Goal: Task Accomplishment & Management: Use online tool/utility

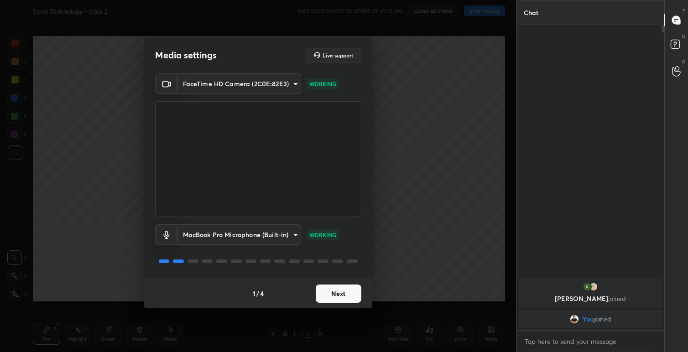
click at [337, 293] on button "Next" at bounding box center [339, 294] width 46 height 18
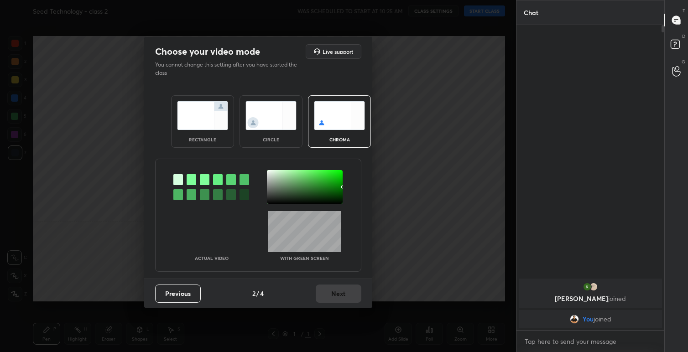
click at [213, 118] on img at bounding box center [202, 115] width 51 height 29
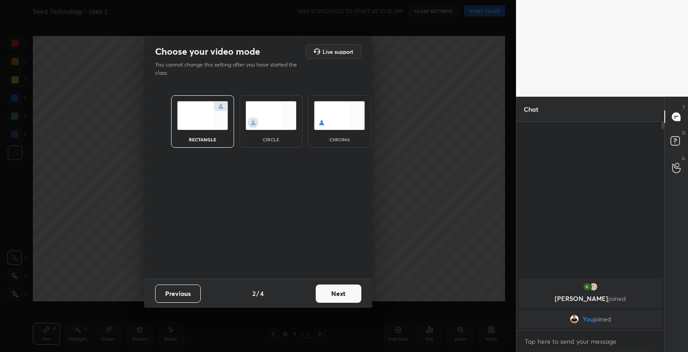
click at [342, 292] on button "Next" at bounding box center [339, 294] width 46 height 18
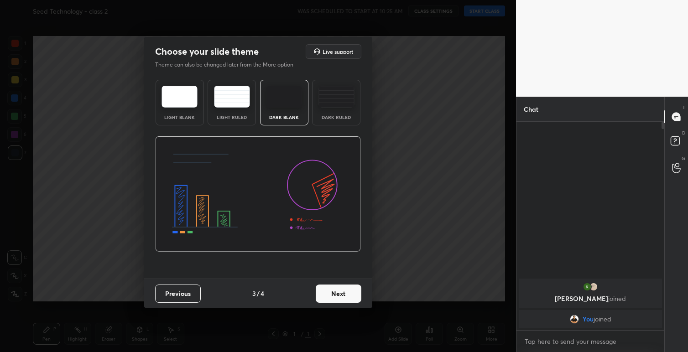
click at [165, 91] on img at bounding box center [180, 97] width 36 height 22
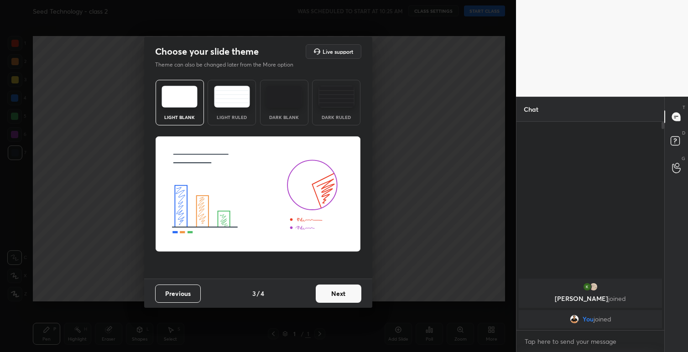
click at [339, 292] on button "Next" at bounding box center [339, 294] width 46 height 18
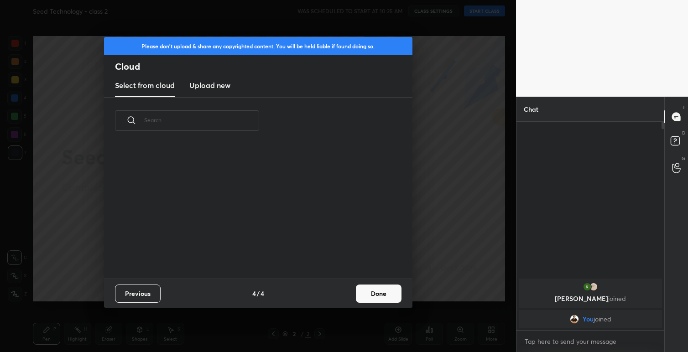
scroll to position [135, 293]
click at [380, 293] on button "Done" at bounding box center [379, 294] width 46 height 18
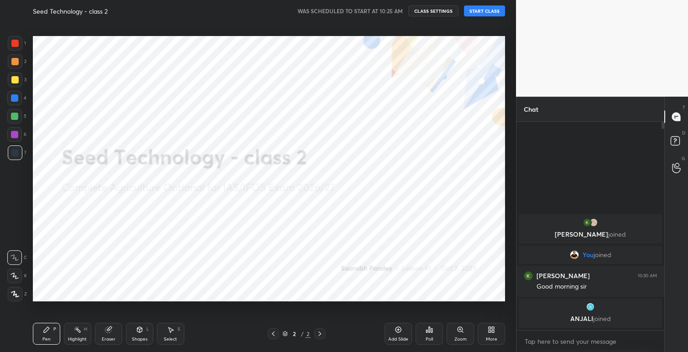
click at [485, 9] on button "START CLASS" at bounding box center [484, 10] width 41 height 11
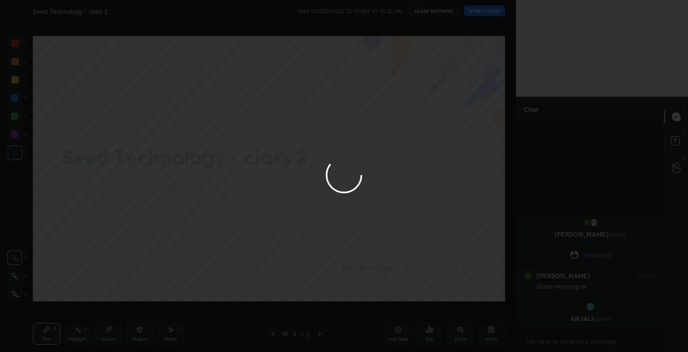
type textarea "x"
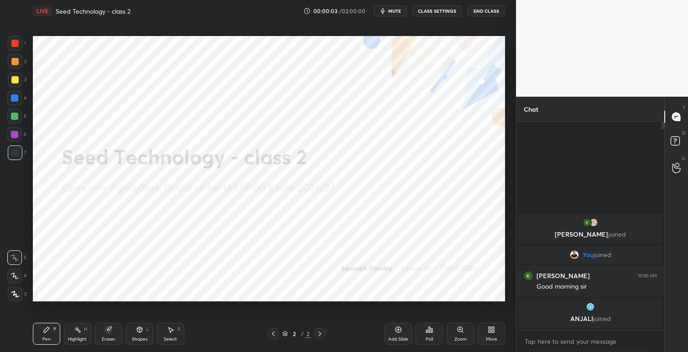
click at [392, 10] on span "mute" at bounding box center [394, 11] width 13 height 6
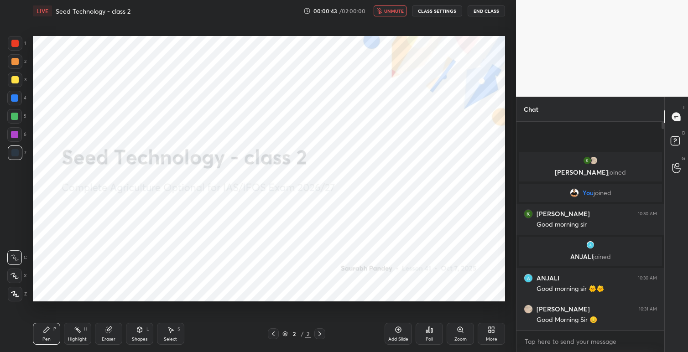
click at [491, 332] on icon at bounding box center [490, 331] width 2 height 2
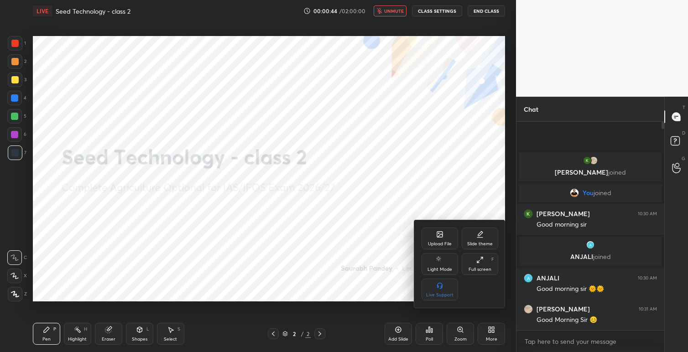
click at [446, 243] on div "Upload File" at bounding box center [440, 244] width 24 height 5
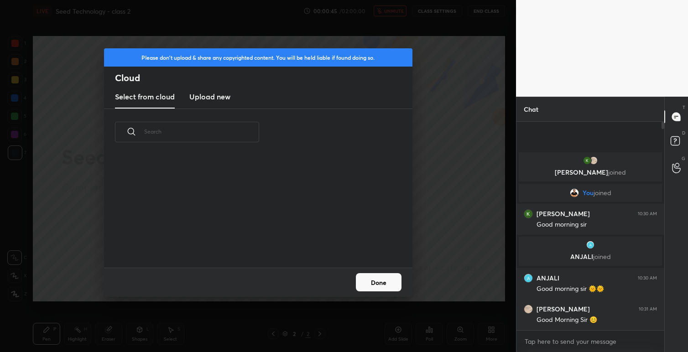
scroll to position [112, 293]
click at [217, 96] on h3 "Upload new" at bounding box center [209, 96] width 41 height 11
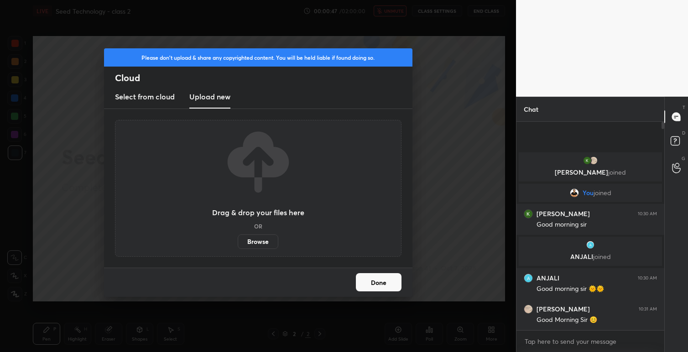
click at [256, 243] on label "Browse" at bounding box center [258, 242] width 41 height 15
click at [238, 243] on input "Browse" at bounding box center [238, 242] width 0 height 15
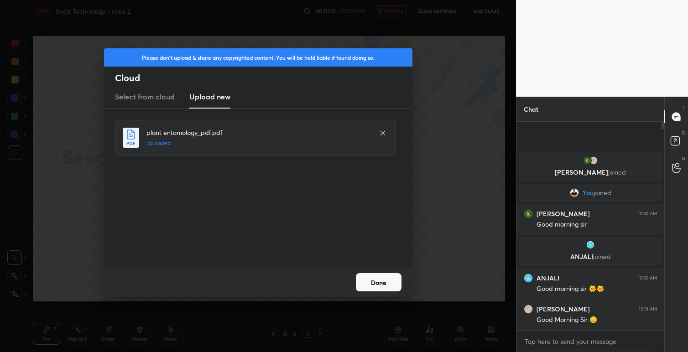
click at [385, 281] on button "Done" at bounding box center [379, 282] width 46 height 18
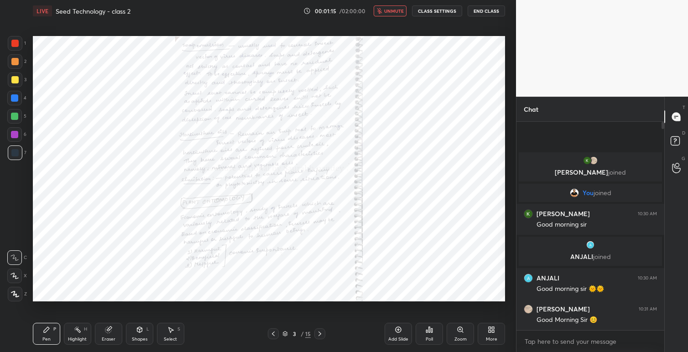
click at [276, 336] on icon at bounding box center [273, 333] width 7 height 7
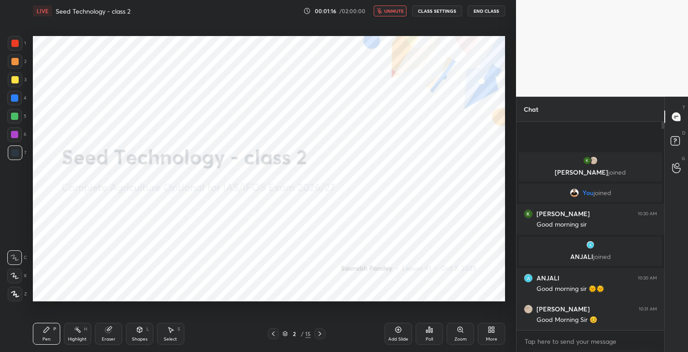
click at [493, 329] on icon at bounding box center [493, 328] width 2 height 2
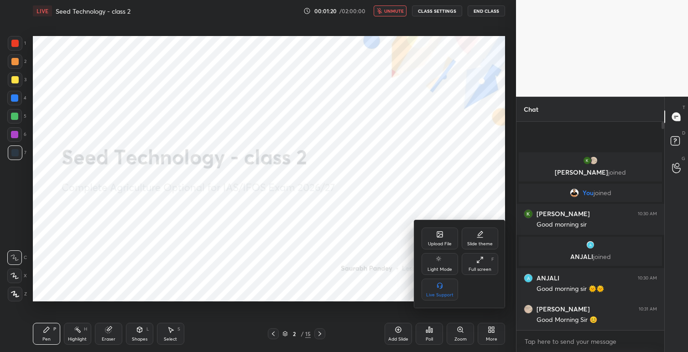
click at [476, 245] on div "Slide theme" at bounding box center [480, 244] width 26 height 5
click at [439, 294] on div "Dark Blank" at bounding box center [440, 295] width 23 height 5
click at [383, 266] on div at bounding box center [344, 176] width 688 height 352
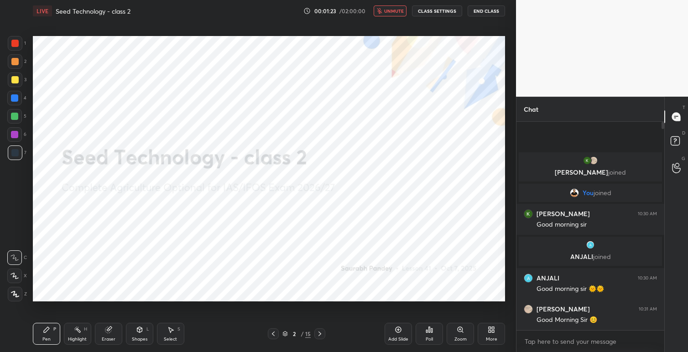
click at [397, 331] on icon at bounding box center [398, 329] width 7 height 7
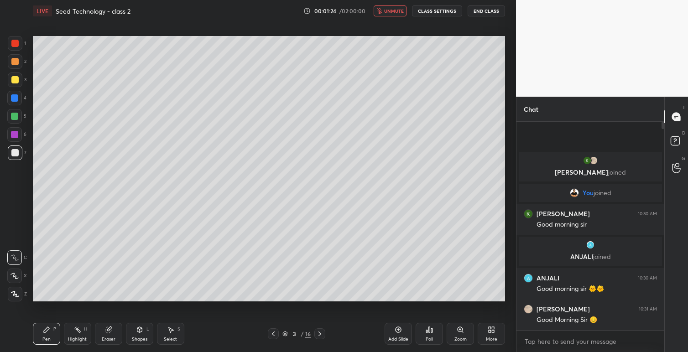
click at [491, 329] on icon at bounding box center [491, 329] width 7 height 7
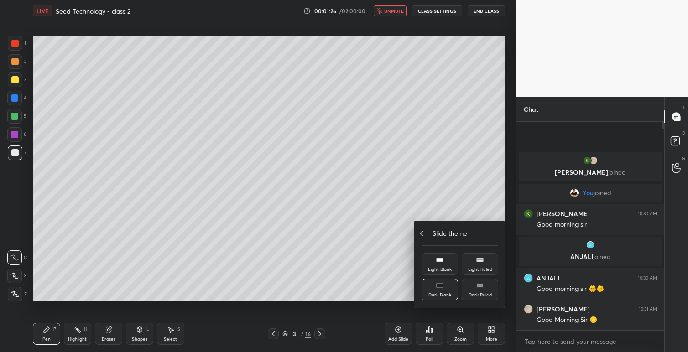
click at [427, 235] on div "Slide theme" at bounding box center [460, 234] width 77 height 10
click at [474, 248] on div "Slide theme" at bounding box center [480, 239] width 37 height 22
click at [425, 236] on icon at bounding box center [421, 233] width 7 height 7
click at [436, 240] on div "Upload File" at bounding box center [440, 239] width 37 height 22
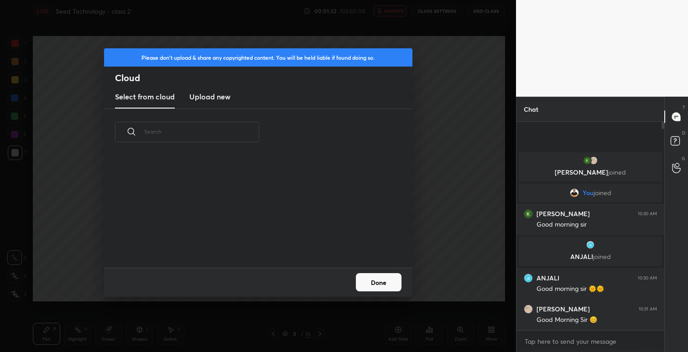
click at [221, 100] on h3 "Upload new" at bounding box center [209, 96] width 41 height 11
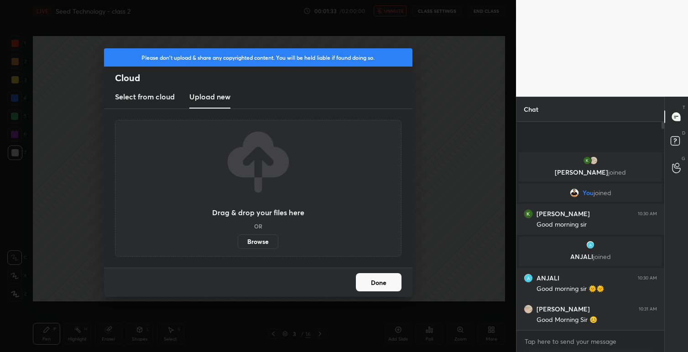
click at [250, 242] on label "Browse" at bounding box center [258, 242] width 41 height 15
click at [238, 242] on input "Browse" at bounding box center [238, 242] width 0 height 15
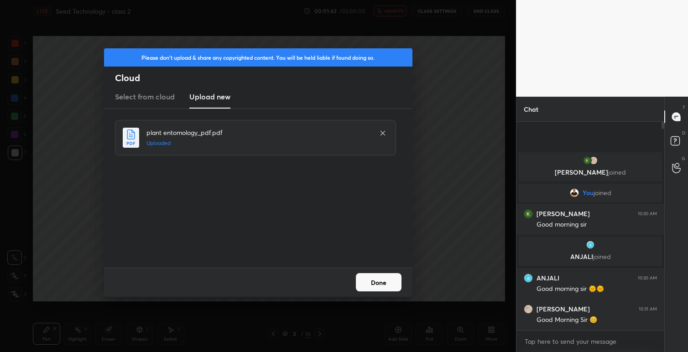
click at [376, 282] on button "Done" at bounding box center [379, 282] width 46 height 18
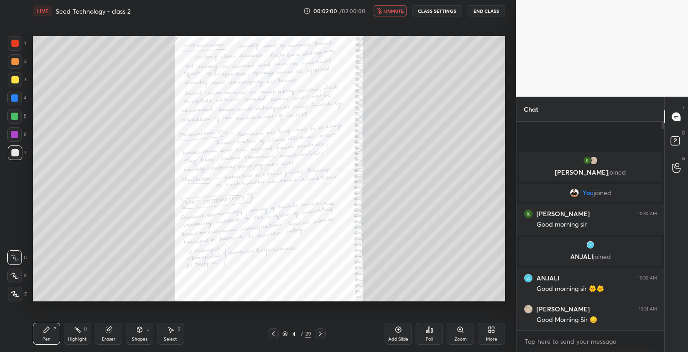
click at [394, 10] on span "unmute" at bounding box center [394, 11] width 20 height 6
click at [438, 11] on button "CLASS SETTINGS" at bounding box center [437, 10] width 50 height 11
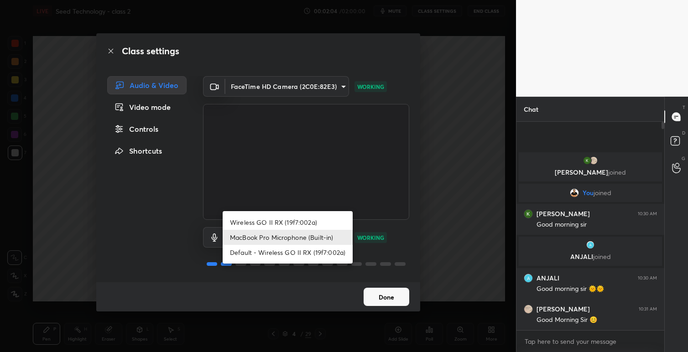
click at [338, 236] on body "1 2 3 4 5 6 7 C X Z C X Z E E Erase all H H LIVE Seed Technology - class 2 00:0…" at bounding box center [344, 176] width 688 height 352
click at [297, 221] on li "Wireless GO II RX (19f7:002a)" at bounding box center [288, 222] width 130 height 15
type input "a89b6b9fee3d65aa25ebe05c07f2bd7759cce2655e0eadf156a05737dd31db95"
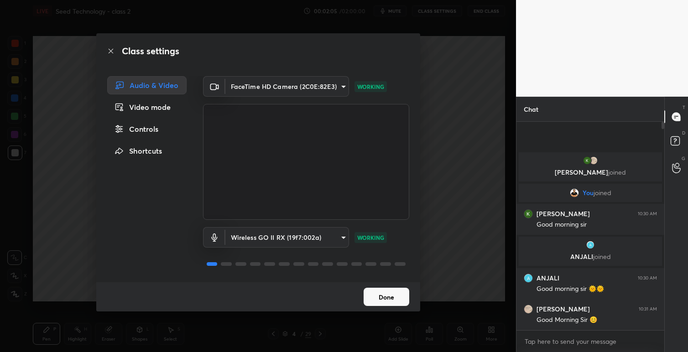
click at [387, 301] on button "Done" at bounding box center [387, 297] width 46 height 18
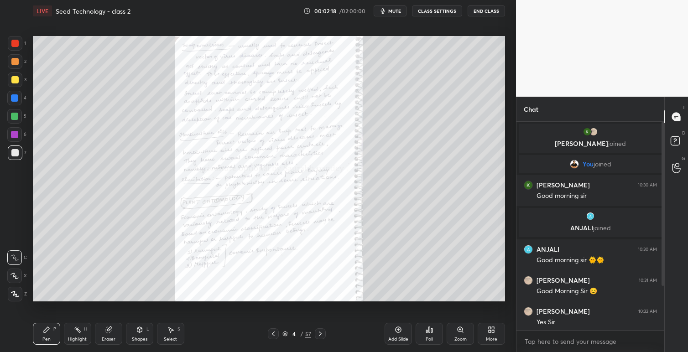
click at [492, 329] on icon at bounding box center [491, 329] width 7 height 7
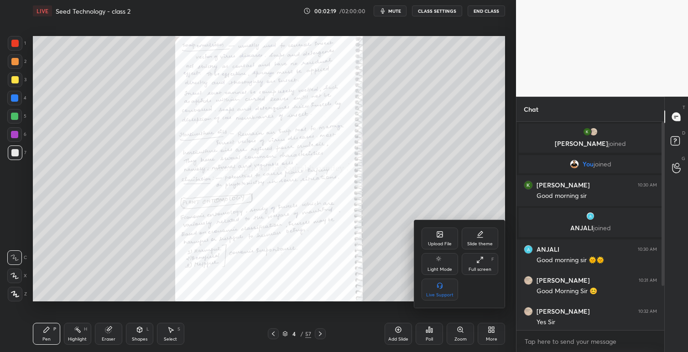
click at [274, 333] on div at bounding box center [344, 176] width 688 height 352
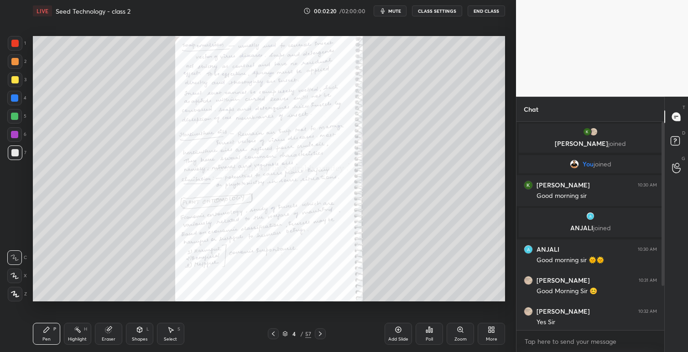
click at [273, 338] on div at bounding box center [273, 334] width 11 height 11
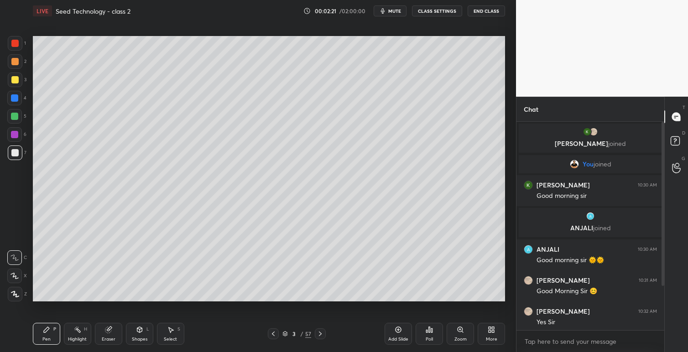
click at [273, 338] on div at bounding box center [273, 334] width 11 height 11
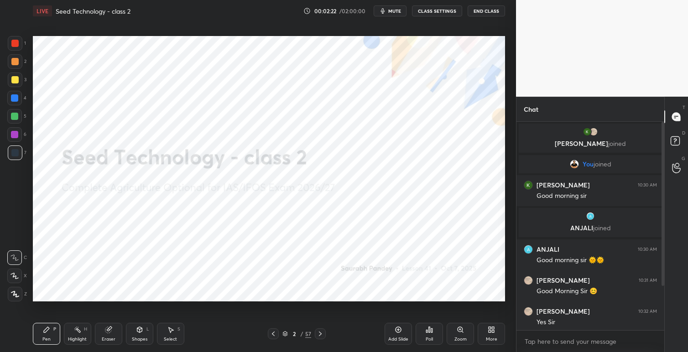
click at [492, 331] on icon at bounding box center [493, 331] width 2 height 2
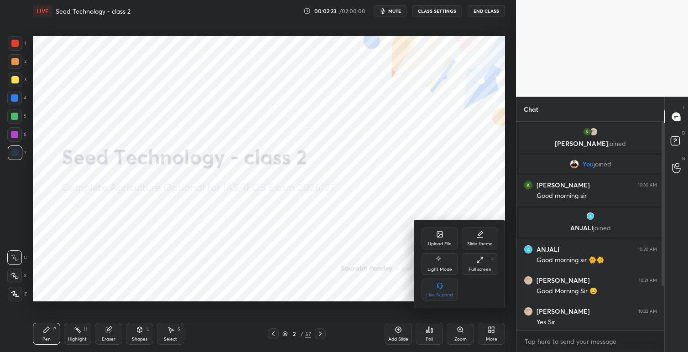
click at [443, 242] on div "Upload File" at bounding box center [440, 244] width 24 height 5
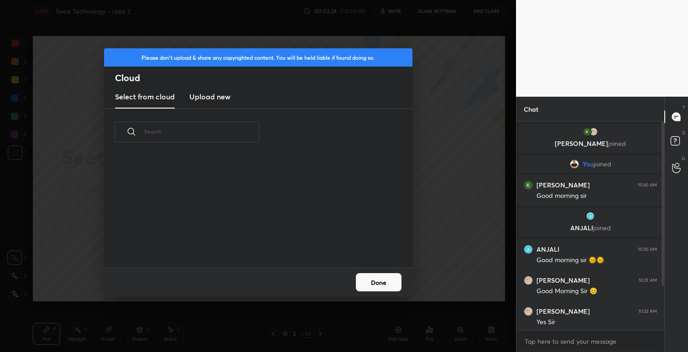
click at [211, 99] on h3 "Upload new" at bounding box center [209, 96] width 41 height 11
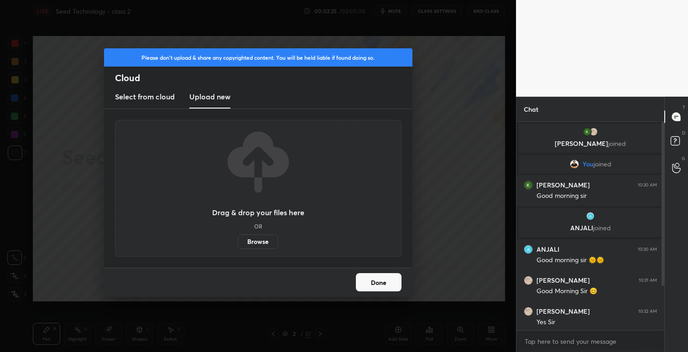
click at [249, 243] on label "Browse" at bounding box center [258, 242] width 41 height 15
click at [238, 243] on input "Browse" at bounding box center [238, 242] width 0 height 15
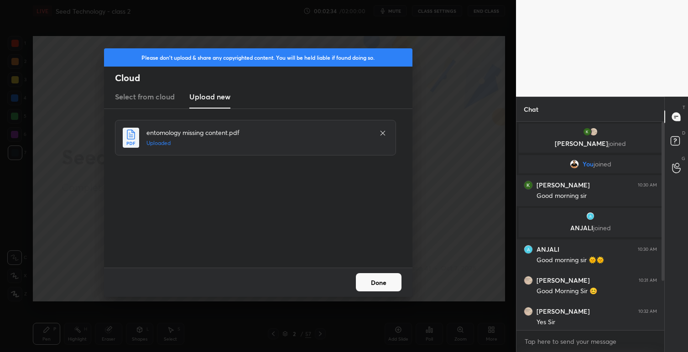
click at [384, 285] on button "Done" at bounding box center [379, 282] width 46 height 18
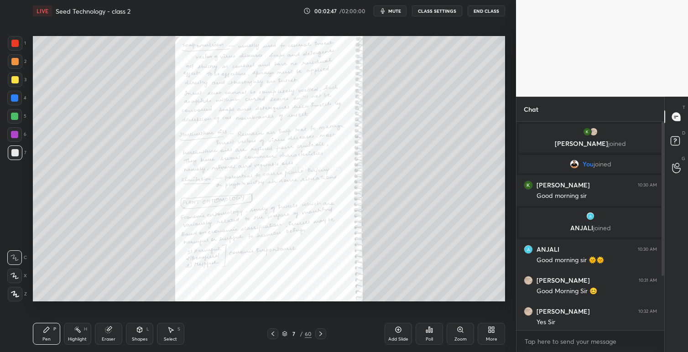
click at [462, 330] on icon at bounding box center [460, 329] width 5 height 5
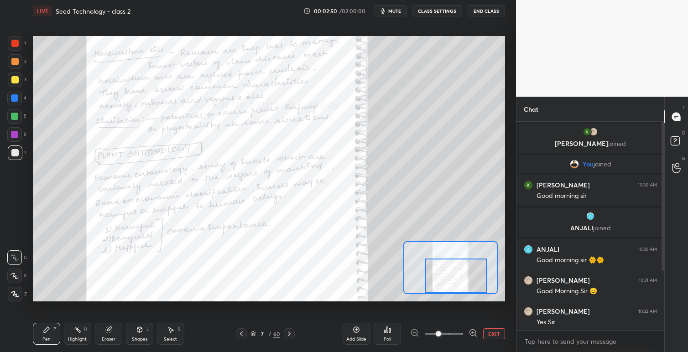
click at [455, 293] on div at bounding box center [450, 267] width 94 height 53
click at [450, 267] on div at bounding box center [456, 276] width 62 height 34
drag, startPoint x: 16, startPoint y: 42, endPoint x: 27, endPoint y: 52, distance: 14.5
click at [16, 43] on div at bounding box center [14, 43] width 7 height 7
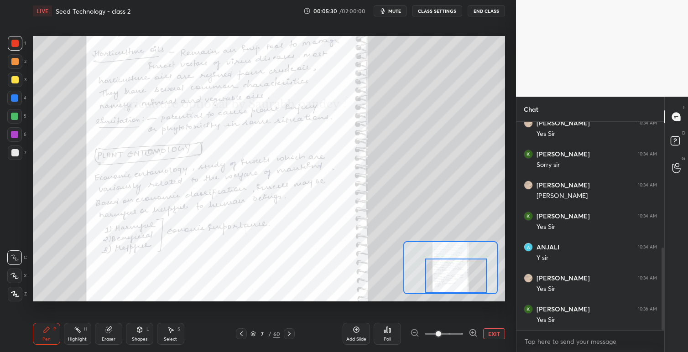
scroll to position [349, 0]
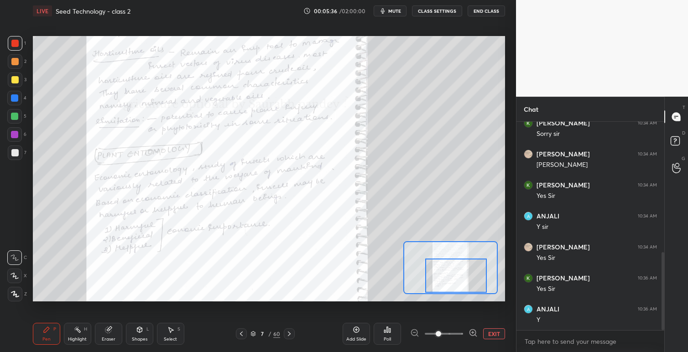
click at [290, 335] on icon at bounding box center [289, 333] width 7 height 7
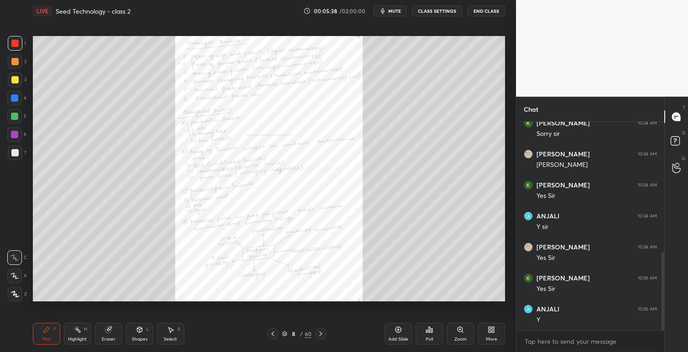
click at [461, 330] on icon at bounding box center [460, 329] width 5 height 5
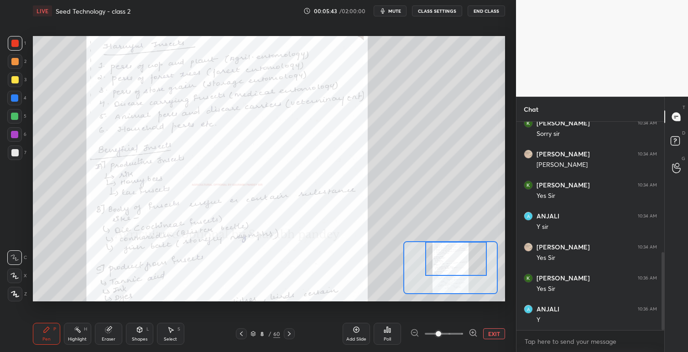
drag, startPoint x: 459, startPoint y: 262, endPoint x: 465, endPoint y: 251, distance: 13.1
click at [465, 251] on div at bounding box center [456, 259] width 62 height 34
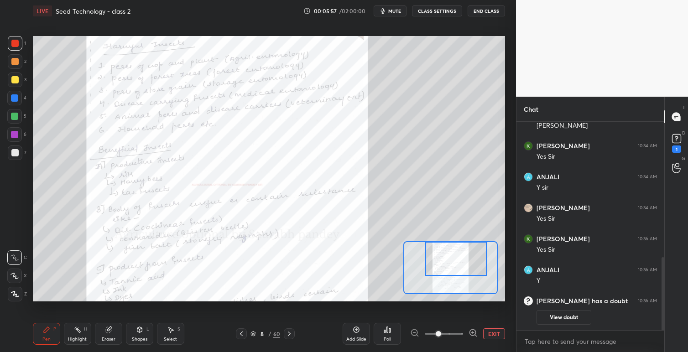
click at [565, 314] on button "View doubt" at bounding box center [564, 317] width 55 height 15
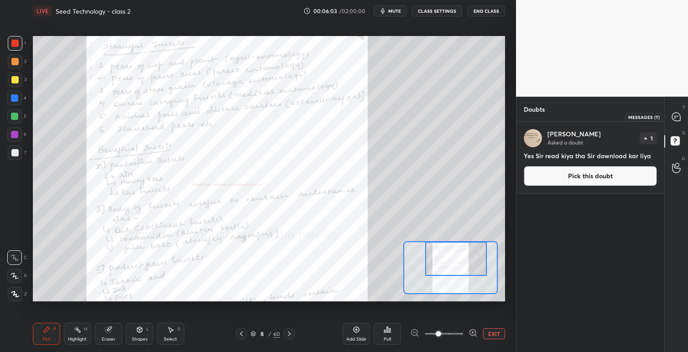
click at [674, 117] on icon at bounding box center [676, 117] width 8 height 8
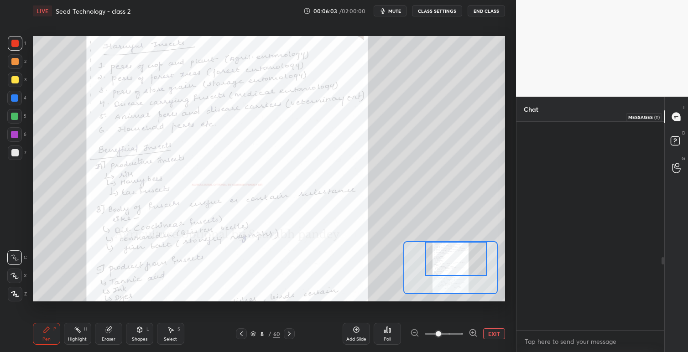
scroll to position [206, 145]
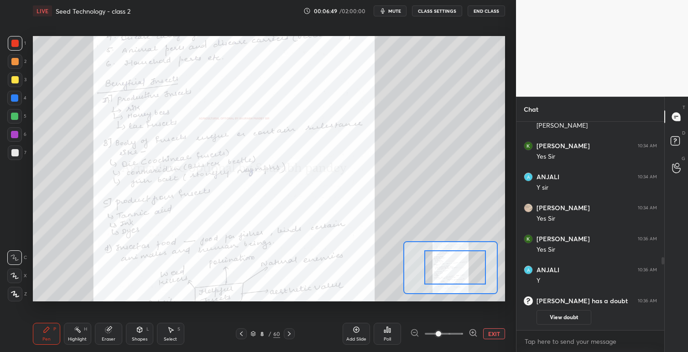
drag, startPoint x: 443, startPoint y: 256, endPoint x: 443, endPoint y: 267, distance: 11.0
click at [442, 264] on div at bounding box center [455, 268] width 62 height 34
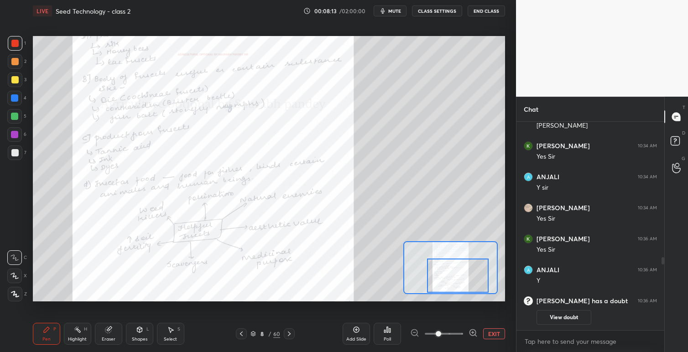
drag, startPoint x: 451, startPoint y: 264, endPoint x: 460, endPoint y: 274, distance: 13.2
click at [455, 277] on div at bounding box center [458, 276] width 62 height 34
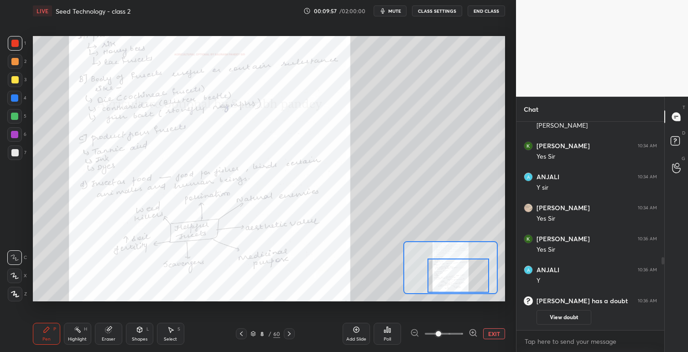
scroll to position [419, 0]
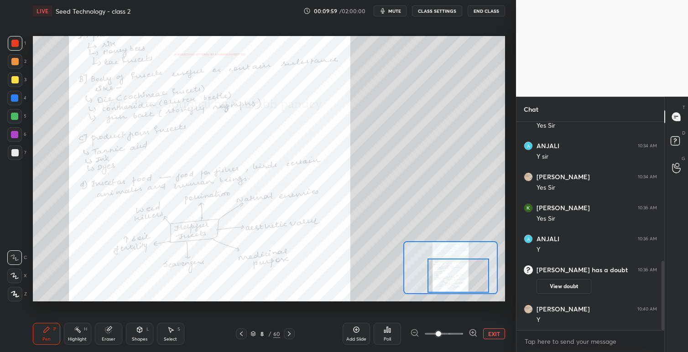
click at [290, 333] on icon at bounding box center [289, 334] width 3 height 5
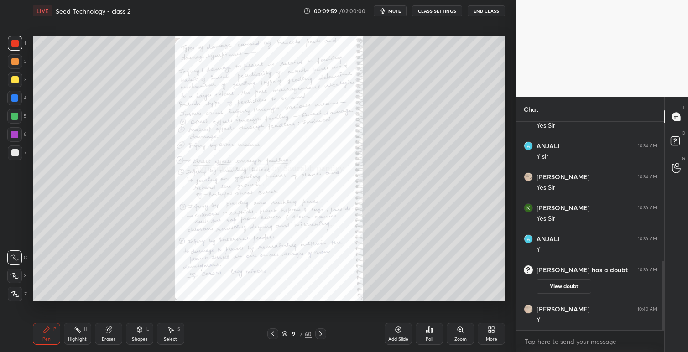
scroll to position [450, 0]
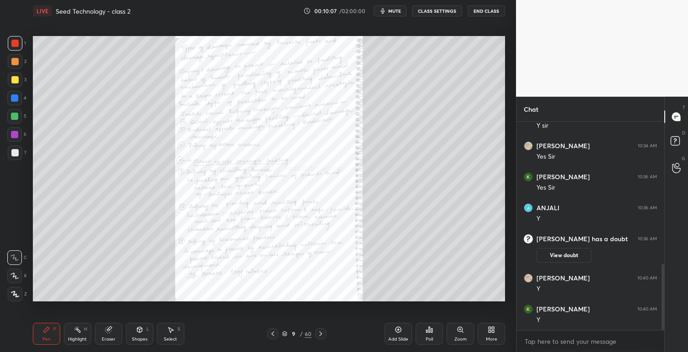
click at [459, 329] on icon at bounding box center [460, 329] width 2 height 0
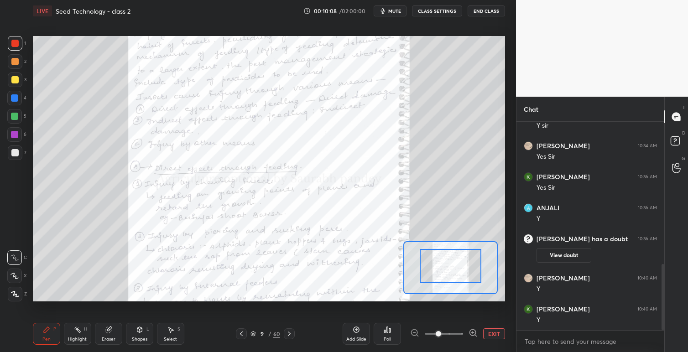
drag, startPoint x: 458, startPoint y: 264, endPoint x: 458, endPoint y: 249, distance: 14.6
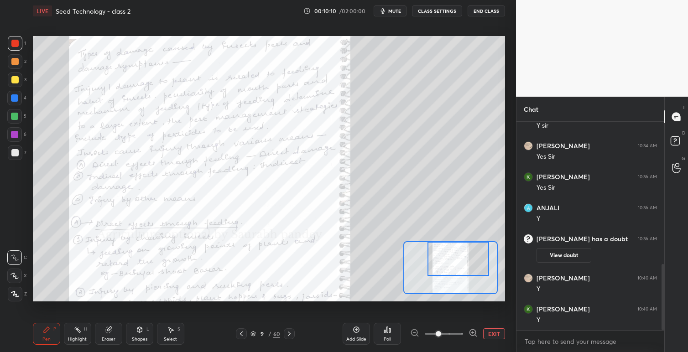
drag, startPoint x: 458, startPoint y: 270, endPoint x: 465, endPoint y: 256, distance: 15.5
click at [465, 256] on div at bounding box center [459, 259] width 62 height 34
click at [497, 335] on button "EXIT" at bounding box center [494, 334] width 22 height 11
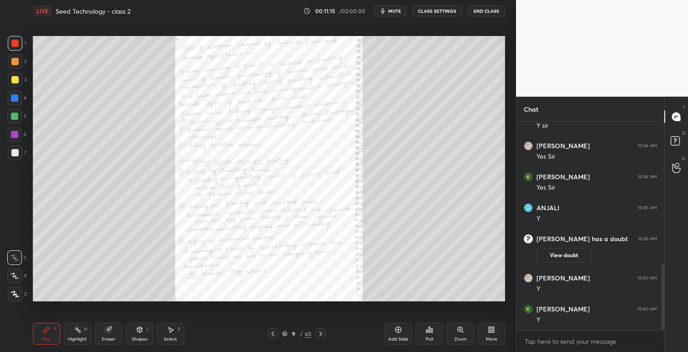
click at [494, 326] on icon at bounding box center [491, 329] width 7 height 7
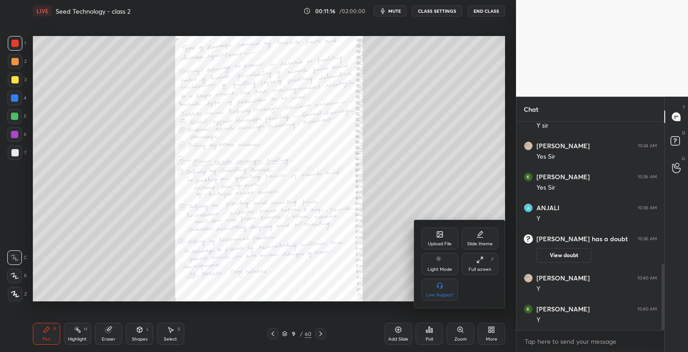
click at [442, 245] on div "Upload File" at bounding box center [440, 244] width 24 height 5
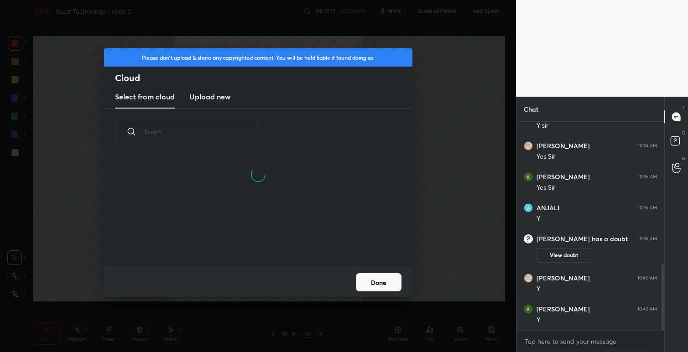
click at [220, 100] on h3 "Upload new" at bounding box center [209, 96] width 41 height 11
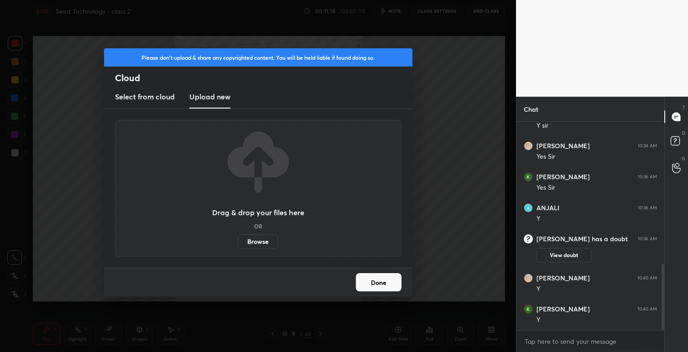
click at [257, 239] on label "Browse" at bounding box center [258, 242] width 41 height 15
click at [238, 239] on input "Browse" at bounding box center [238, 242] width 0 height 15
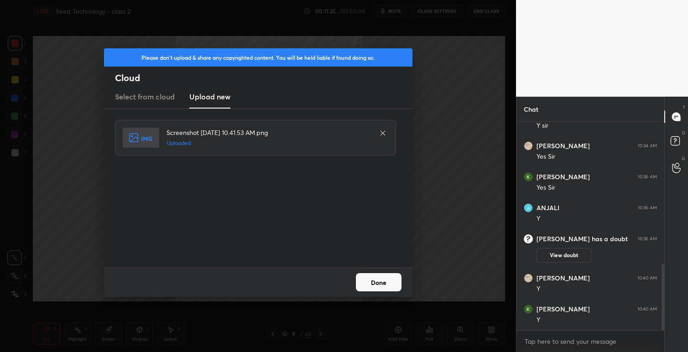
click at [385, 283] on button "Done" at bounding box center [379, 282] width 46 height 18
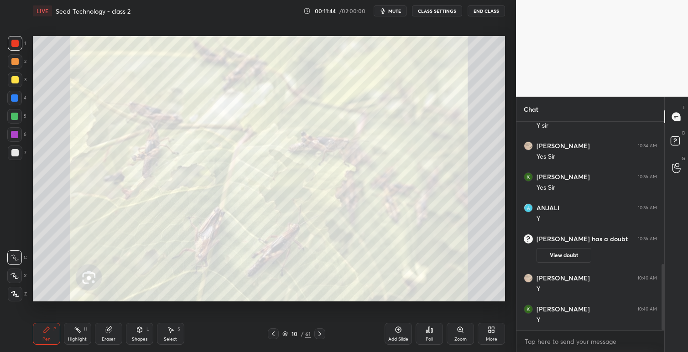
click at [274, 337] on icon at bounding box center [273, 333] width 7 height 7
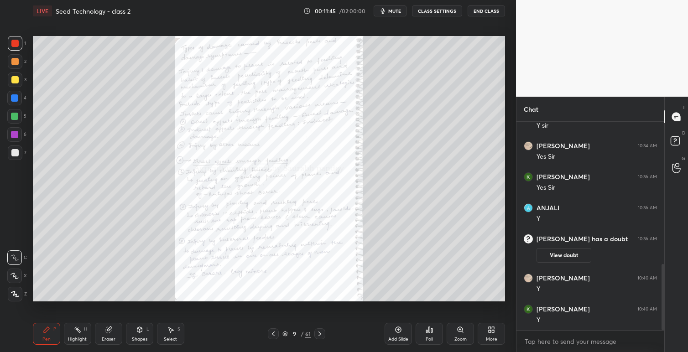
click at [464, 328] on div "Zoom" at bounding box center [460, 334] width 27 height 22
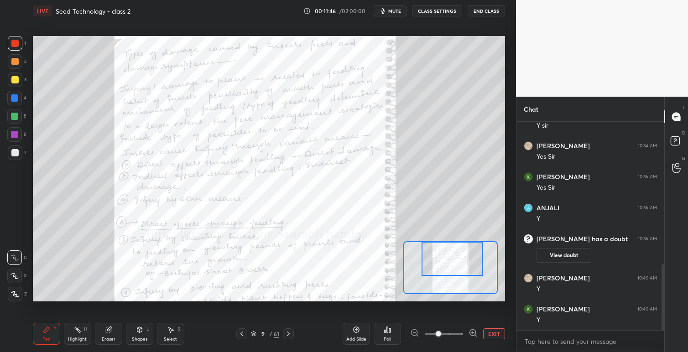
drag, startPoint x: 456, startPoint y: 261, endPoint x: 457, endPoint y: 276, distance: 14.7
click at [459, 257] on div at bounding box center [453, 259] width 62 height 34
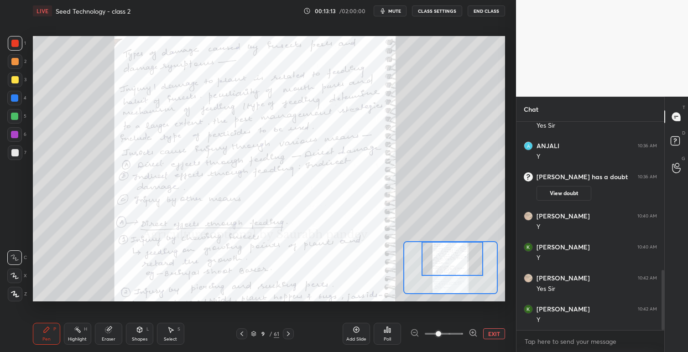
scroll to position [544, 0]
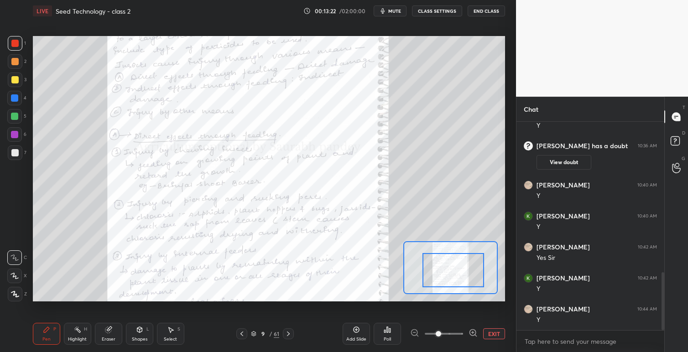
drag, startPoint x: 459, startPoint y: 262, endPoint x: 460, endPoint y: 271, distance: 8.3
click at [460, 271] on div at bounding box center [454, 270] width 62 height 34
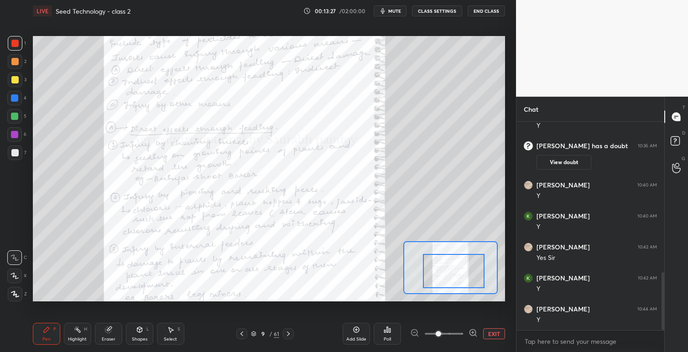
click at [292, 333] on icon at bounding box center [288, 333] width 7 height 7
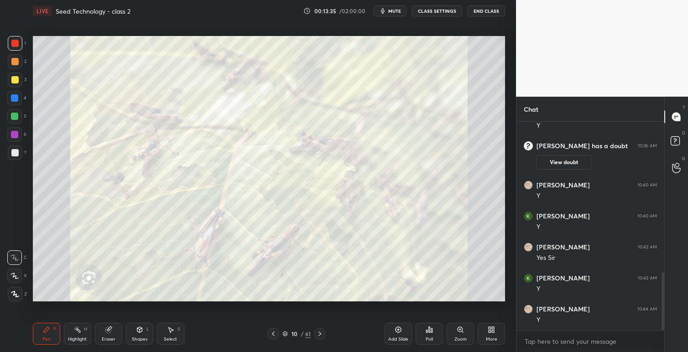
click at [276, 333] on icon at bounding box center [273, 333] width 7 height 7
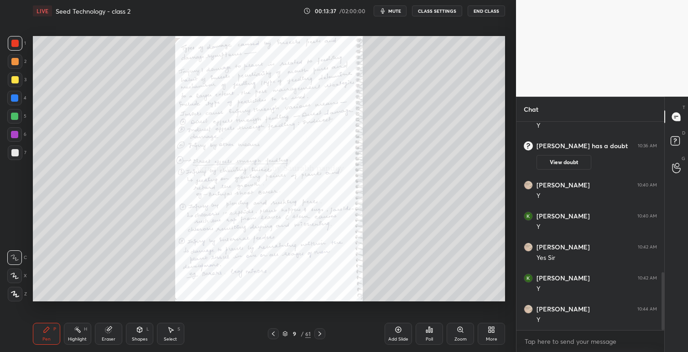
click at [455, 327] on div "Zoom" at bounding box center [460, 334] width 27 height 22
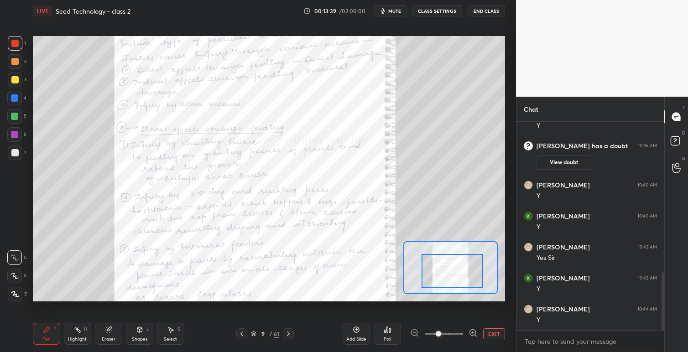
drag, startPoint x: 460, startPoint y: 272, endPoint x: 456, endPoint y: 283, distance: 12.0
click at [462, 279] on div at bounding box center [453, 271] width 62 height 34
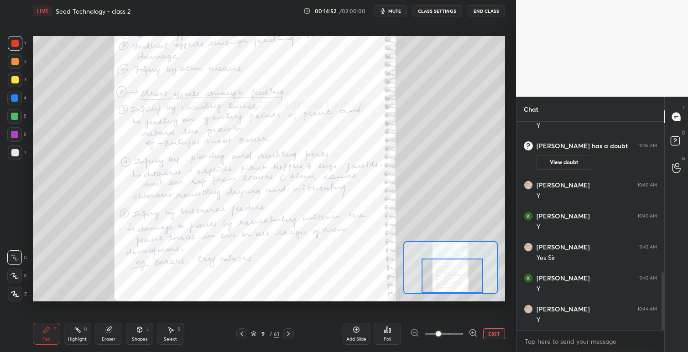
drag, startPoint x: 460, startPoint y: 267, endPoint x: 460, endPoint y: 275, distance: 7.3
click at [460, 275] on div at bounding box center [453, 276] width 62 height 34
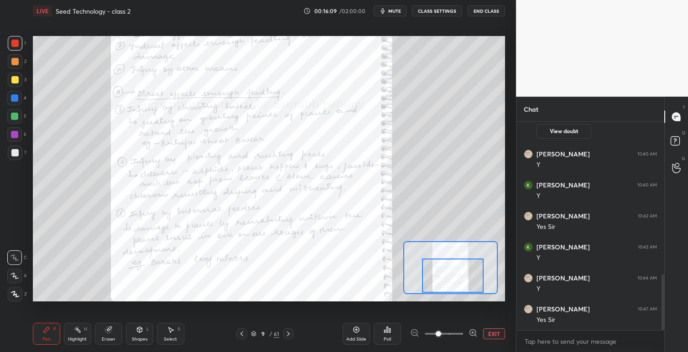
scroll to position [606, 0]
click at [290, 334] on icon at bounding box center [288, 334] width 3 height 5
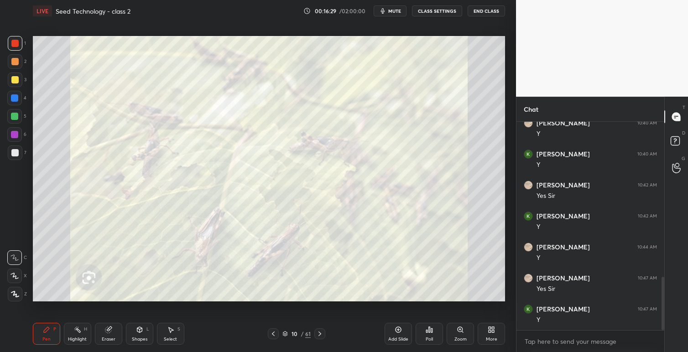
click at [325, 335] on div at bounding box center [319, 334] width 11 height 11
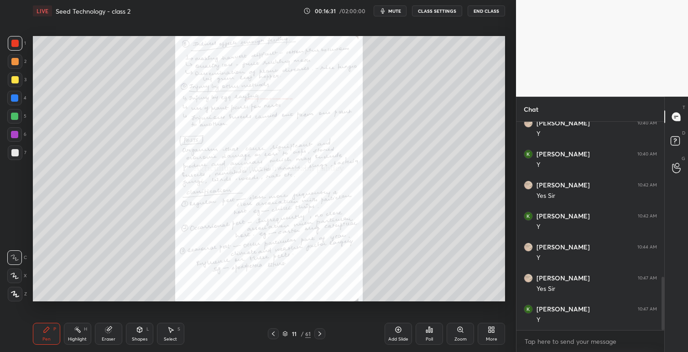
click at [463, 328] on icon at bounding box center [460, 329] width 7 height 7
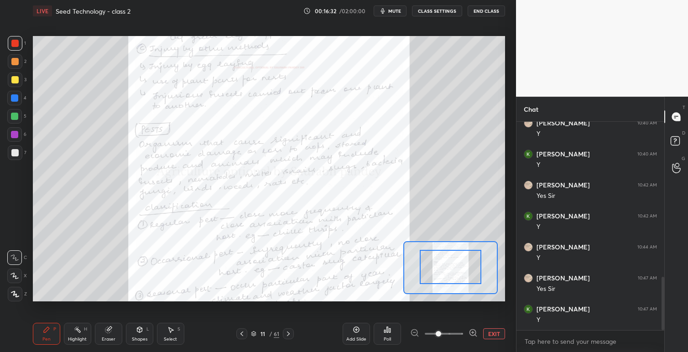
drag, startPoint x: 447, startPoint y: 284, endPoint x: 448, endPoint y: 273, distance: 11.0
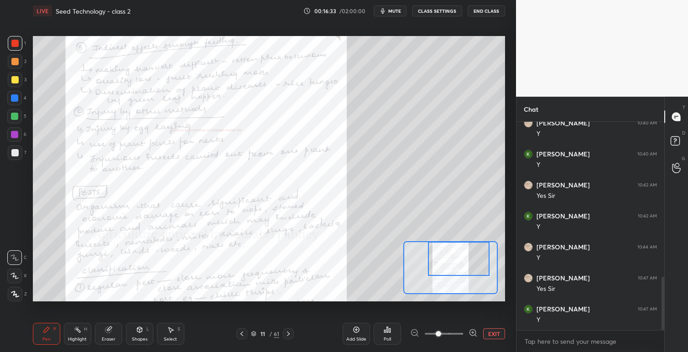
drag, startPoint x: 448, startPoint y: 283, endPoint x: 456, endPoint y: 267, distance: 18.0
click at [456, 267] on div at bounding box center [459, 259] width 62 height 34
click at [395, 249] on div "Setting up your live class Poll for secs No correct answer Start poll" at bounding box center [269, 169] width 472 height 266
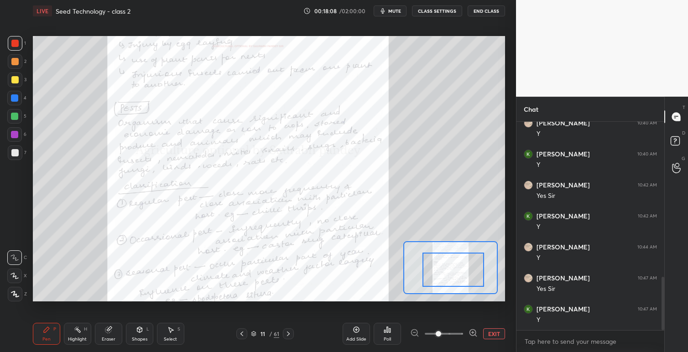
drag, startPoint x: 447, startPoint y: 256, endPoint x: 441, endPoint y: 267, distance: 12.2
click at [441, 267] on div at bounding box center [454, 270] width 62 height 34
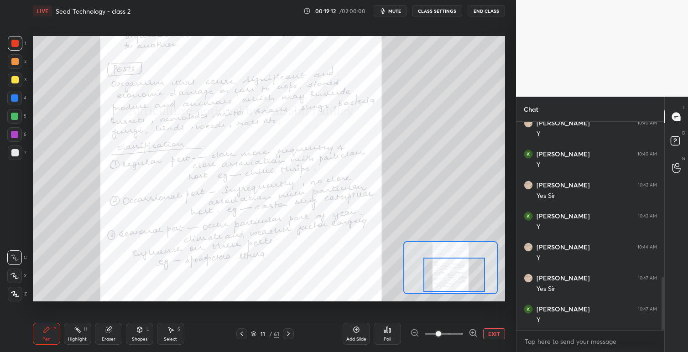
drag, startPoint x: 455, startPoint y: 271, endPoint x: 456, endPoint y: 275, distance: 4.7
click at [456, 275] on div at bounding box center [455, 275] width 62 height 34
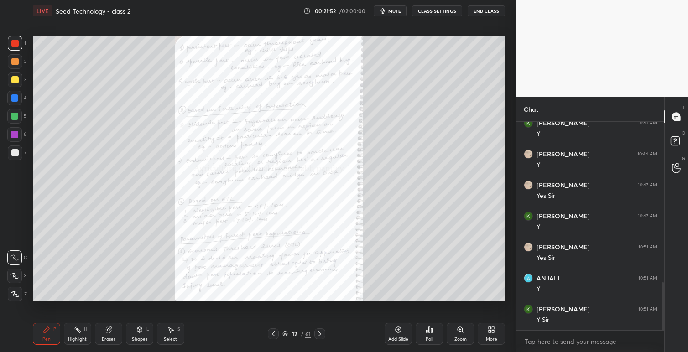
click at [460, 329] on icon at bounding box center [460, 329] width 2 height 0
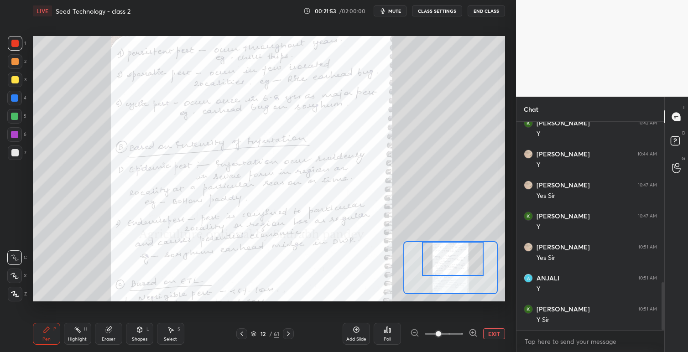
drag, startPoint x: 449, startPoint y: 254, endPoint x: 451, endPoint y: 248, distance: 6.2
drag, startPoint x: 454, startPoint y: 267, endPoint x: 457, endPoint y: 255, distance: 12.7
click at [457, 256] on div at bounding box center [453, 259] width 62 height 34
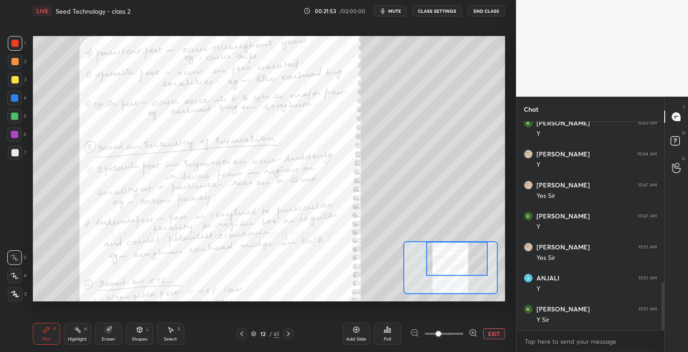
click at [459, 256] on div at bounding box center [457, 259] width 62 height 34
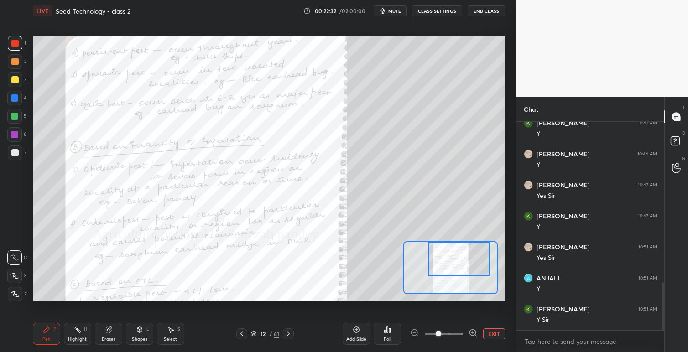
click at [243, 336] on icon at bounding box center [242, 334] width 3 height 5
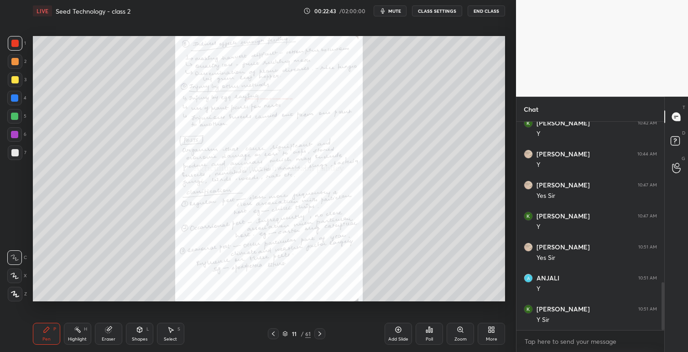
click at [321, 332] on icon at bounding box center [319, 333] width 7 height 7
click at [461, 330] on icon at bounding box center [460, 329] width 5 height 5
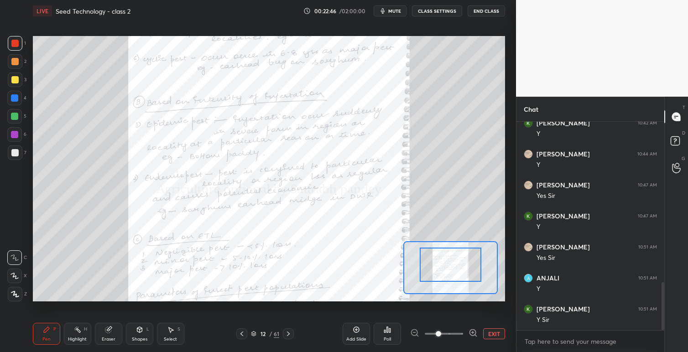
click at [458, 256] on div at bounding box center [451, 265] width 62 height 34
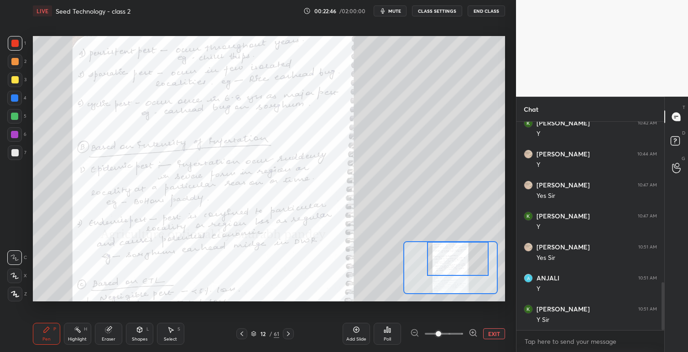
drag, startPoint x: 457, startPoint y: 261, endPoint x: 465, endPoint y: 273, distance: 14.8
click at [463, 251] on div at bounding box center [458, 259] width 62 height 34
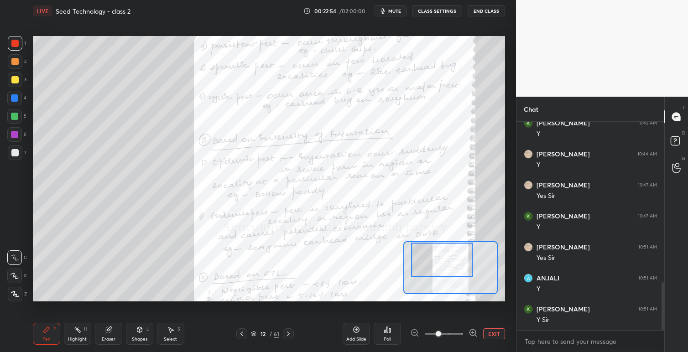
drag, startPoint x: 454, startPoint y: 259, endPoint x: 460, endPoint y: 261, distance: 7.1
click at [460, 261] on div at bounding box center [442, 260] width 62 height 34
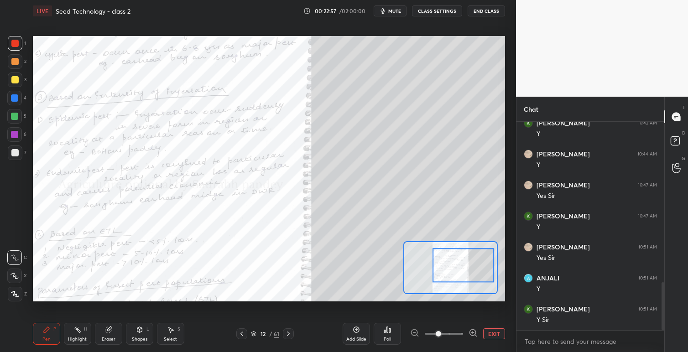
drag, startPoint x: 454, startPoint y: 257, endPoint x: 468, endPoint y: 259, distance: 13.9
click at [473, 263] on div at bounding box center [464, 266] width 62 height 34
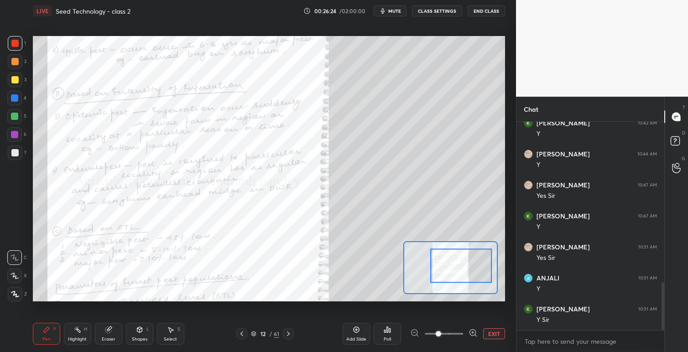
click at [494, 331] on button "EXIT" at bounding box center [494, 334] width 22 height 11
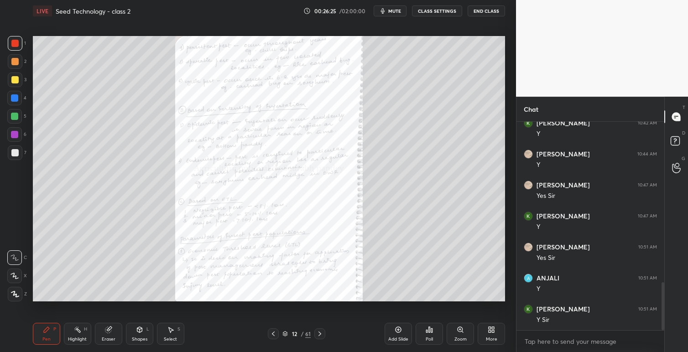
click at [490, 329] on icon at bounding box center [490, 328] width 2 height 2
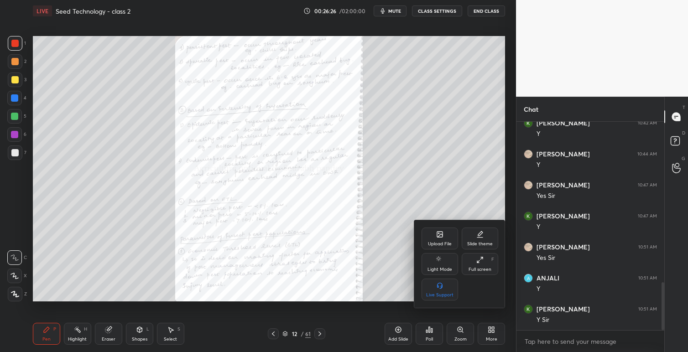
click at [444, 242] on div "Upload File" at bounding box center [440, 244] width 24 height 5
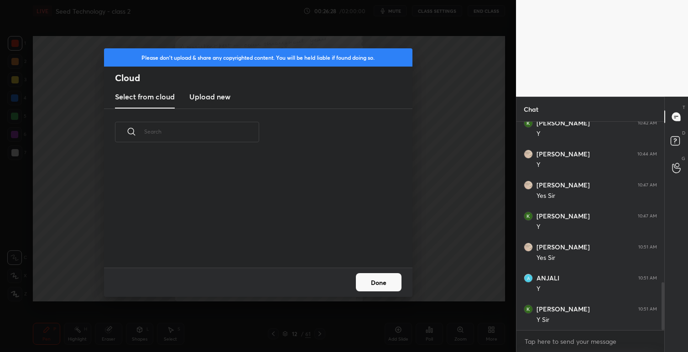
scroll to position [112, 293]
click at [219, 97] on h3 "Upload new" at bounding box center [209, 96] width 41 height 11
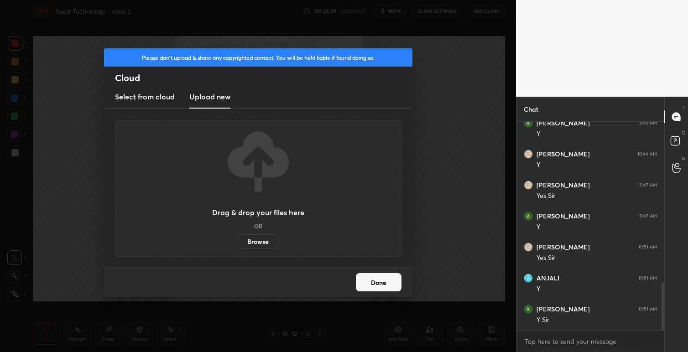
click at [263, 239] on label "Browse" at bounding box center [258, 242] width 41 height 15
click at [238, 239] on input "Browse" at bounding box center [238, 242] width 0 height 15
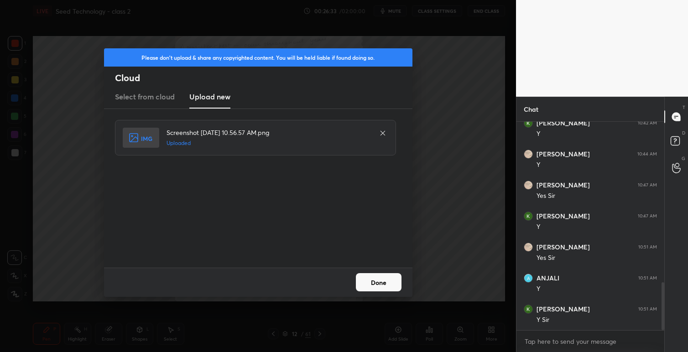
click at [384, 283] on button "Done" at bounding box center [379, 282] width 46 height 18
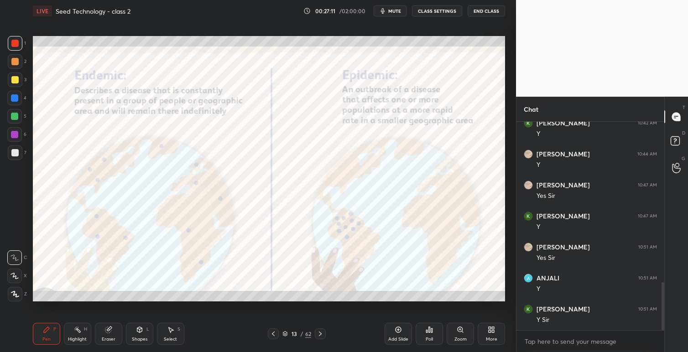
click at [271, 335] on icon at bounding box center [273, 333] width 7 height 7
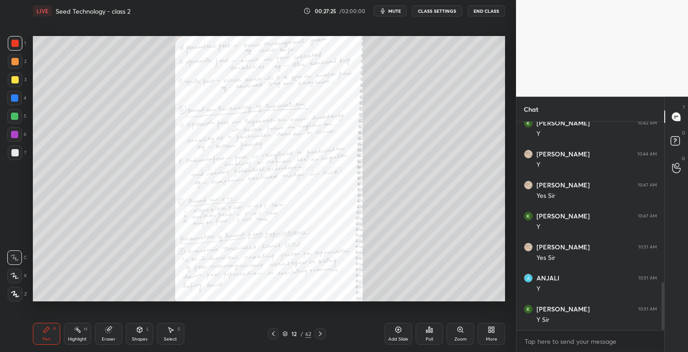
click at [462, 331] on icon at bounding box center [460, 329] width 7 height 7
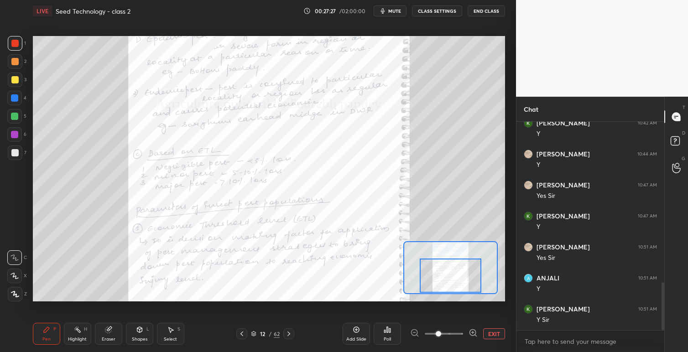
click at [458, 276] on div at bounding box center [451, 276] width 62 height 34
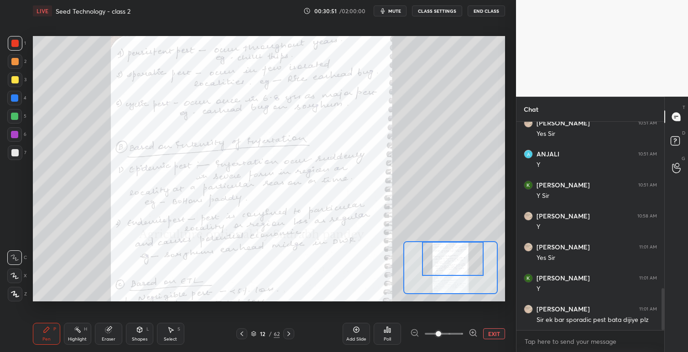
drag, startPoint x: 455, startPoint y: 274, endPoint x: 457, endPoint y: 252, distance: 22.0
click at [457, 252] on div at bounding box center [453, 259] width 62 height 34
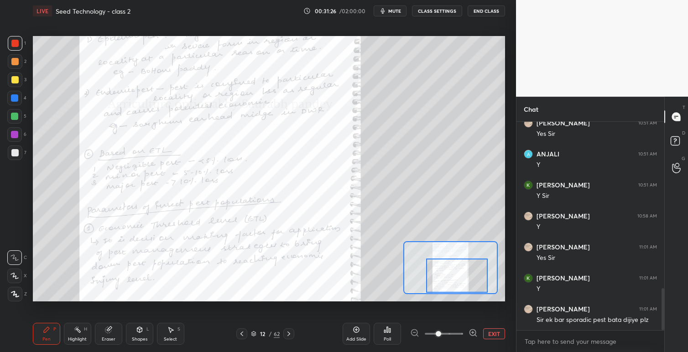
drag, startPoint x: 454, startPoint y: 263, endPoint x: 458, endPoint y: 291, distance: 28.1
click at [458, 291] on div at bounding box center [457, 276] width 62 height 34
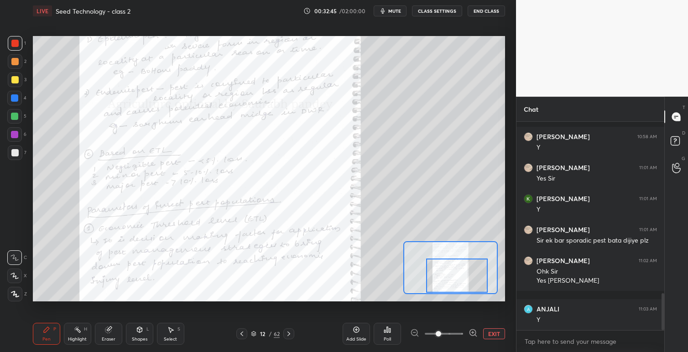
scroll to position [964, 0]
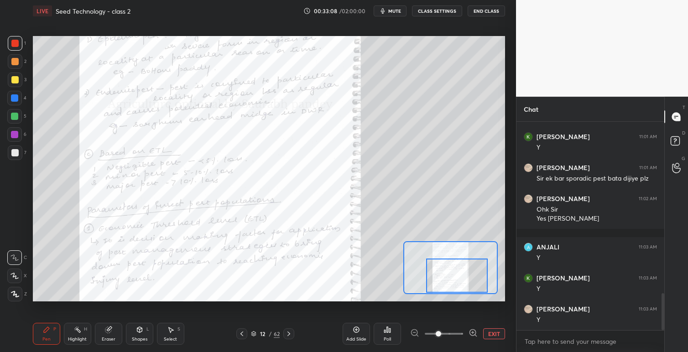
click at [289, 334] on icon at bounding box center [289, 334] width 3 height 5
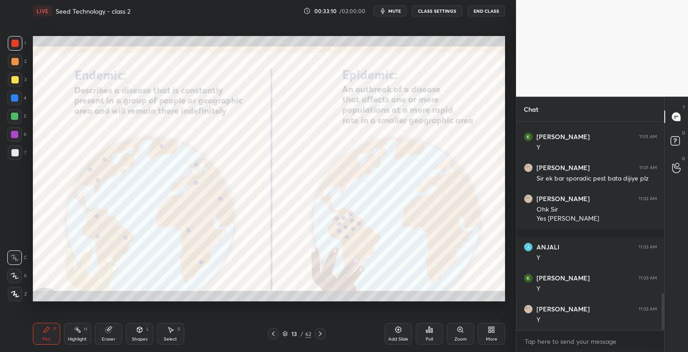
click at [322, 334] on icon at bounding box center [320, 333] width 7 height 7
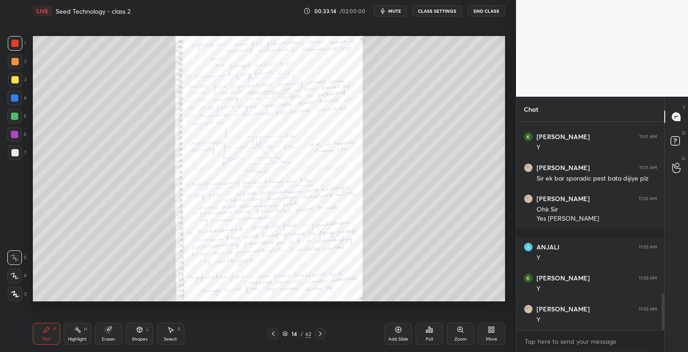
click at [461, 329] on icon at bounding box center [460, 329] width 5 height 5
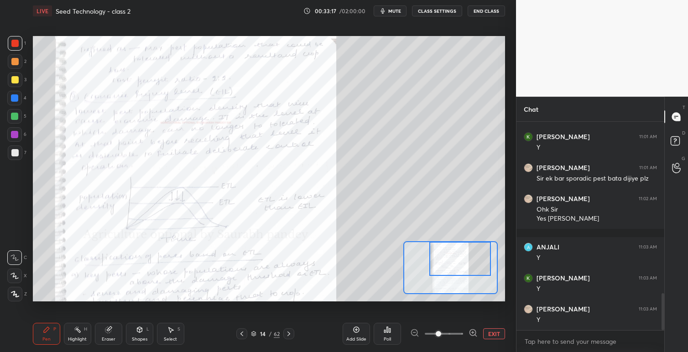
drag, startPoint x: 443, startPoint y: 269, endPoint x: 453, endPoint y: 253, distance: 19.0
click at [453, 253] on div at bounding box center [460, 259] width 62 height 34
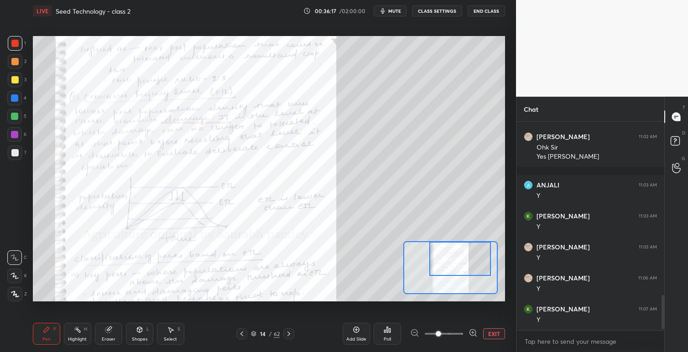
scroll to position [1057, 0]
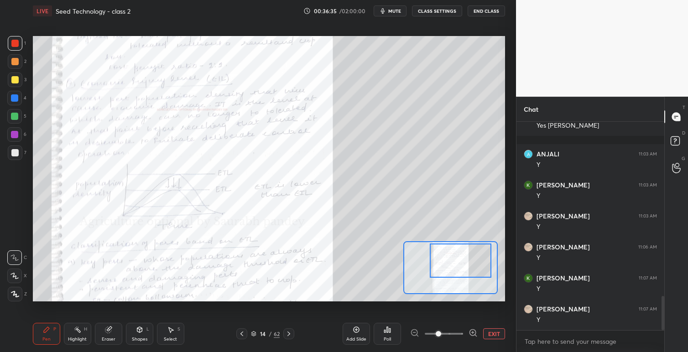
click at [472, 266] on div at bounding box center [461, 261] width 62 height 34
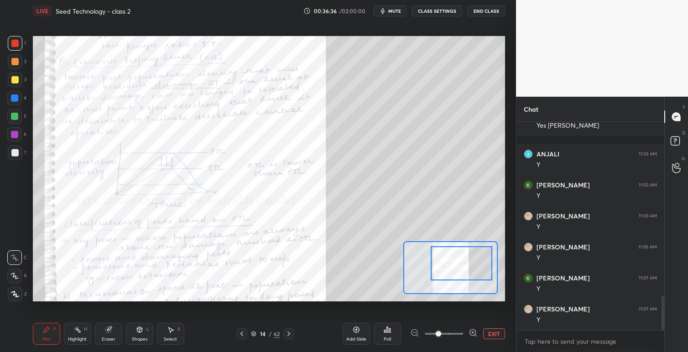
click at [472, 267] on div at bounding box center [462, 263] width 62 height 34
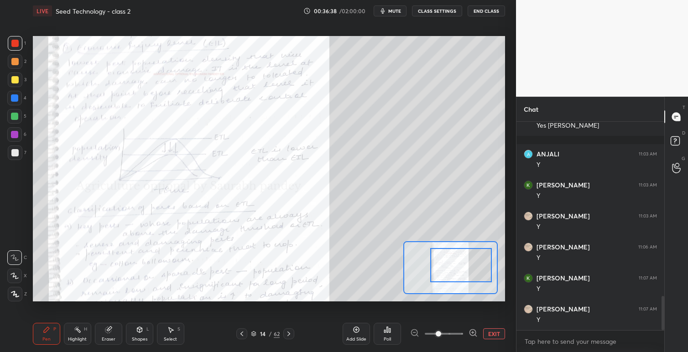
click at [471, 264] on div at bounding box center [461, 265] width 62 height 34
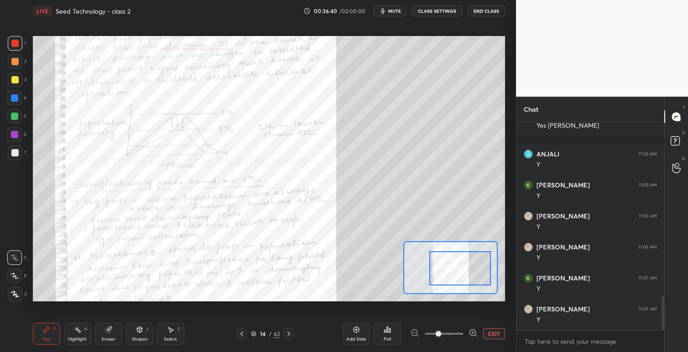
click at [471, 267] on div at bounding box center [460, 268] width 62 height 34
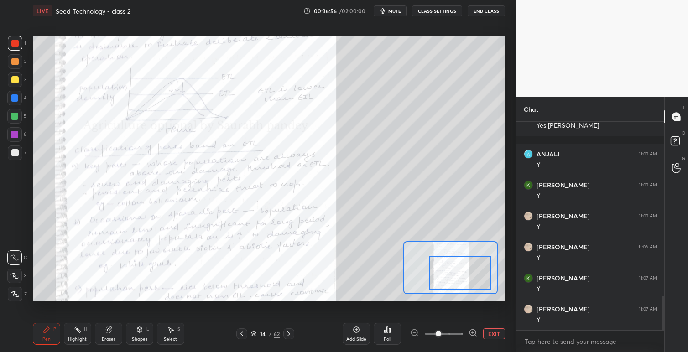
click at [441, 270] on div at bounding box center [460, 273] width 62 height 34
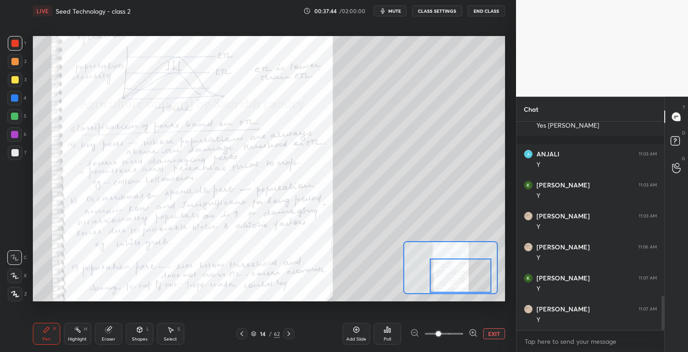
drag, startPoint x: 464, startPoint y: 268, endPoint x: 471, endPoint y: 276, distance: 10.3
click at [464, 277] on div at bounding box center [461, 276] width 62 height 34
click at [289, 332] on icon at bounding box center [288, 333] width 7 height 7
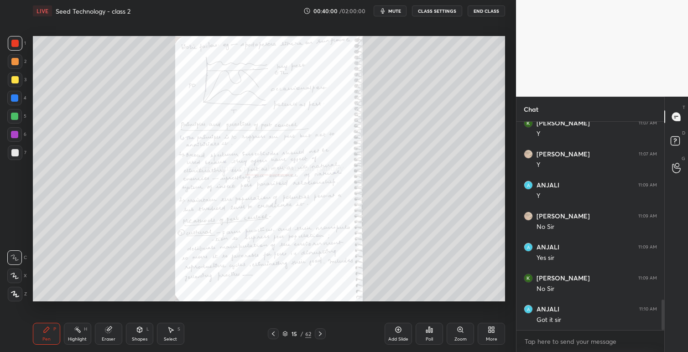
click at [276, 335] on icon at bounding box center [273, 333] width 7 height 7
click at [323, 335] on icon at bounding box center [320, 333] width 7 height 7
click at [459, 329] on icon at bounding box center [460, 329] width 5 height 5
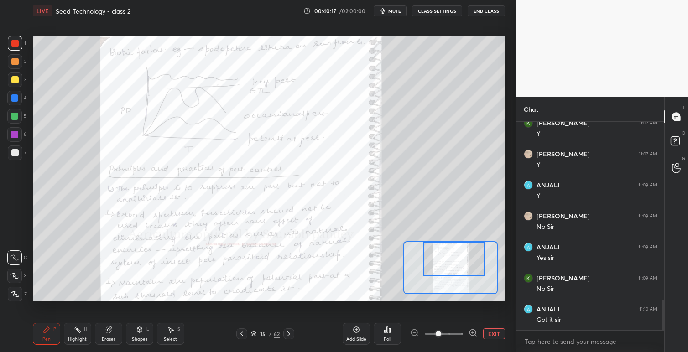
click at [464, 245] on div at bounding box center [455, 259] width 62 height 34
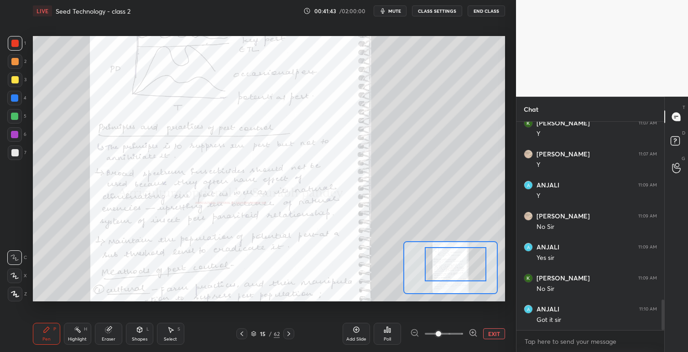
drag, startPoint x: 447, startPoint y: 267, endPoint x: 448, endPoint y: 272, distance: 5.6
click at [448, 272] on div at bounding box center [456, 264] width 62 height 34
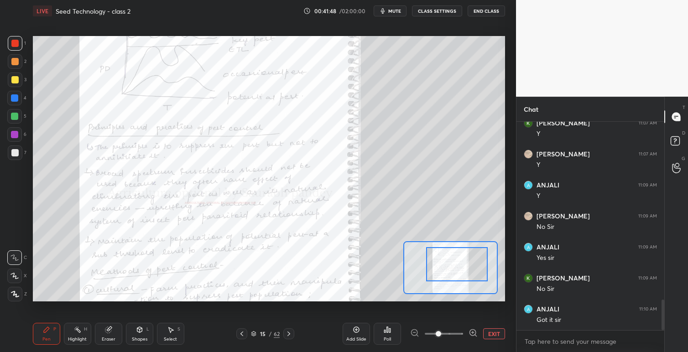
click at [454, 269] on div at bounding box center [457, 264] width 62 height 34
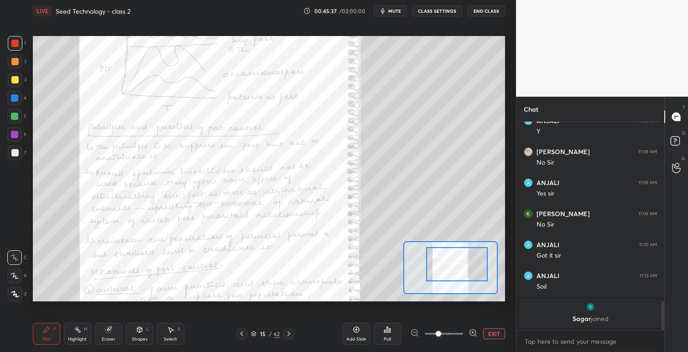
scroll to position [1048, 0]
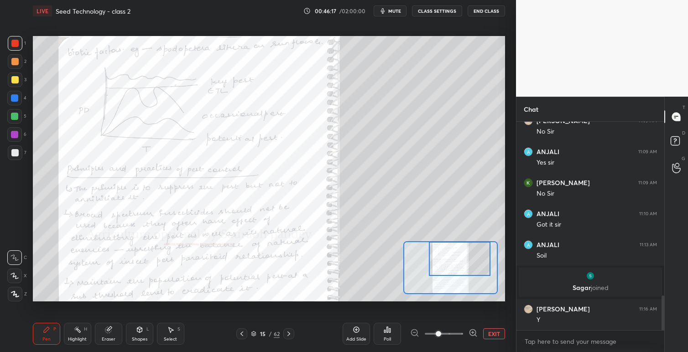
drag, startPoint x: 457, startPoint y: 253, endPoint x: 459, endPoint y: 249, distance: 4.8
click at [459, 249] on div at bounding box center [460, 259] width 62 height 34
drag, startPoint x: 465, startPoint y: 254, endPoint x: 465, endPoint y: 266, distance: 11.9
click at [465, 266] on div at bounding box center [460, 271] width 62 height 34
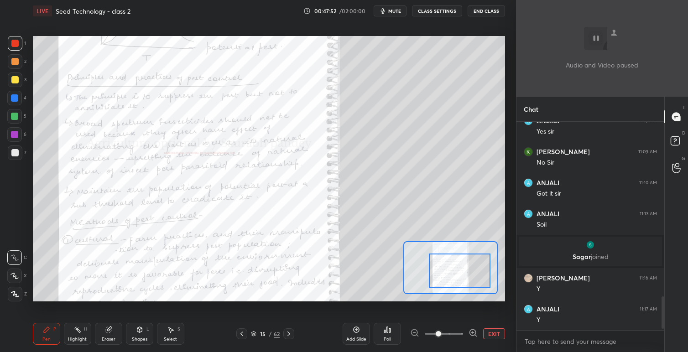
scroll to position [1141, 0]
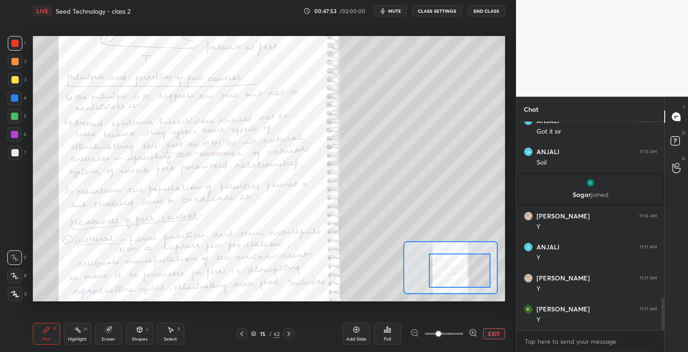
click at [492, 334] on button "EXIT" at bounding box center [494, 334] width 22 height 11
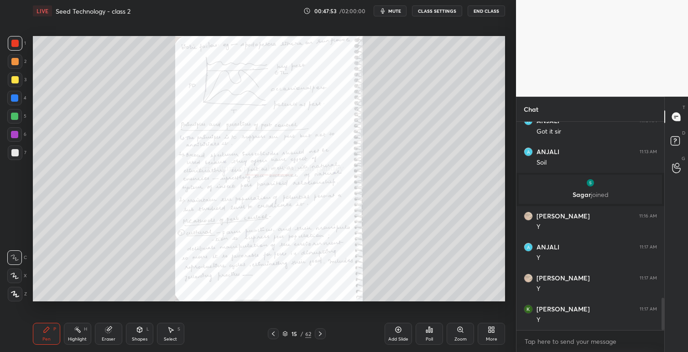
click at [488, 329] on icon at bounding box center [491, 329] width 7 height 7
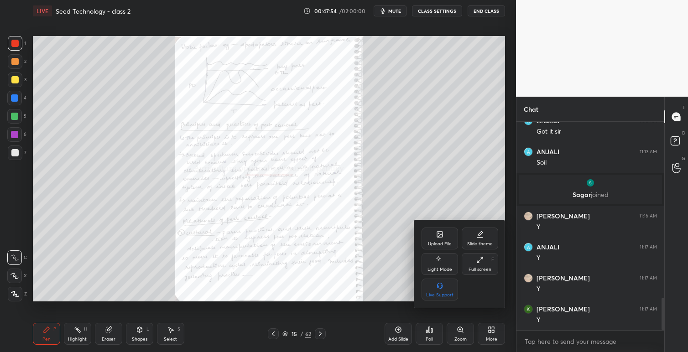
click at [445, 238] on div "Upload File" at bounding box center [440, 239] width 37 height 22
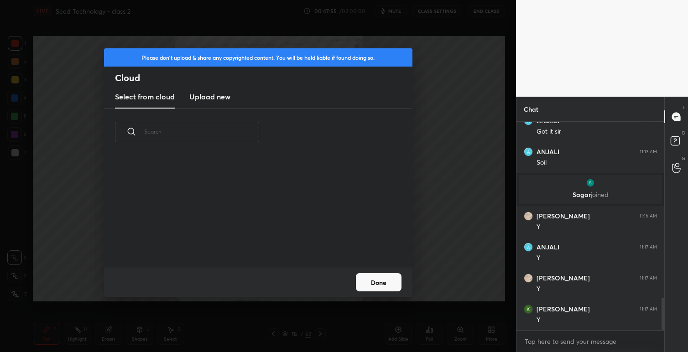
scroll to position [112, 293]
click at [226, 96] on h3 "Upload new" at bounding box center [209, 96] width 41 height 11
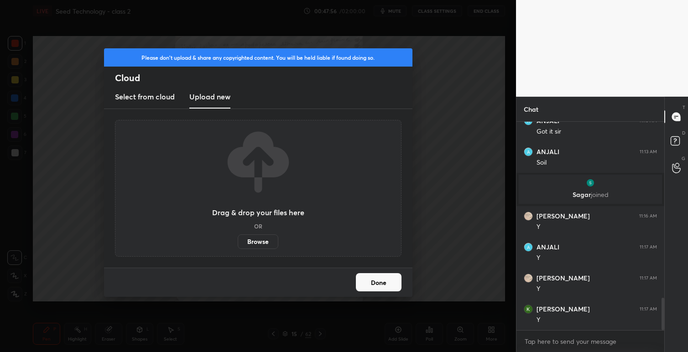
click at [268, 244] on label "Browse" at bounding box center [258, 242] width 41 height 15
click at [238, 244] on input "Browse" at bounding box center [238, 242] width 0 height 15
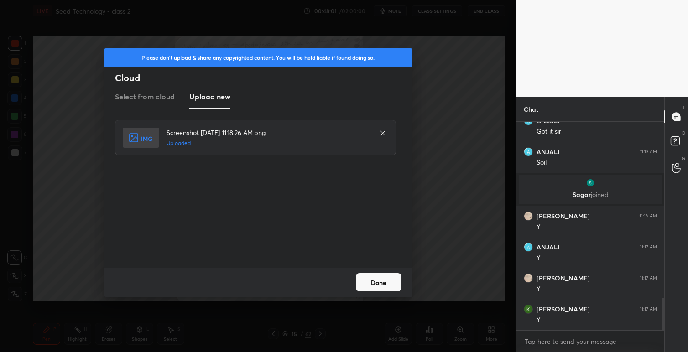
click at [383, 286] on button "Done" at bounding box center [379, 282] width 46 height 18
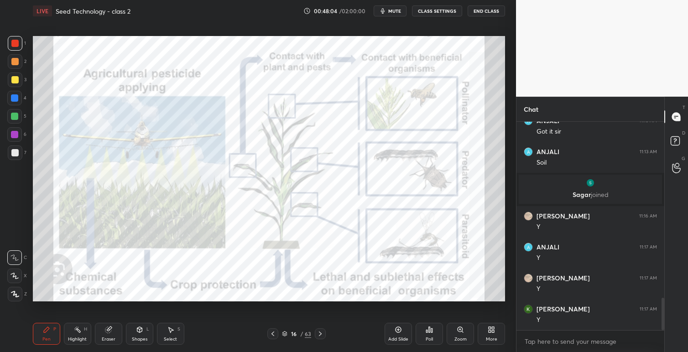
click at [323, 333] on icon at bounding box center [320, 333] width 7 height 7
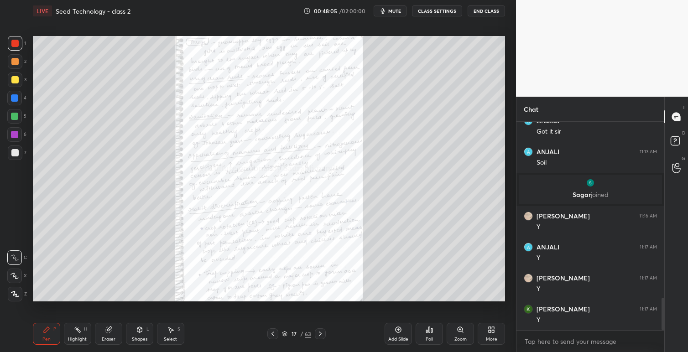
click at [273, 333] on icon at bounding box center [272, 333] width 7 height 7
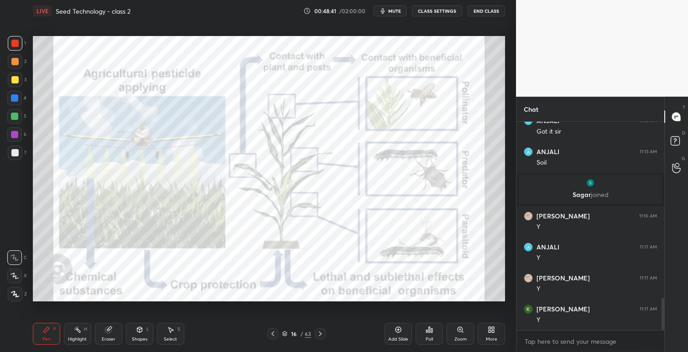
click at [492, 330] on icon at bounding box center [491, 329] width 7 height 7
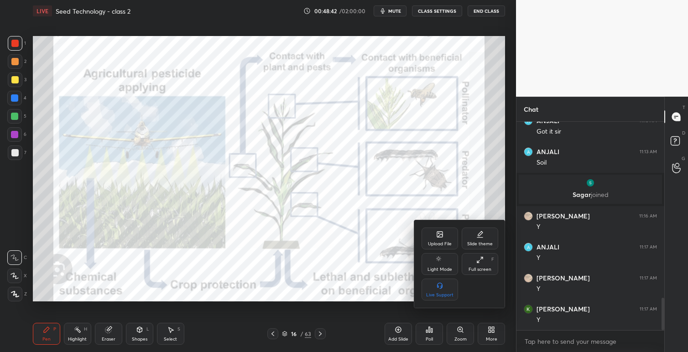
click at [444, 240] on div "Upload File" at bounding box center [440, 239] width 37 height 22
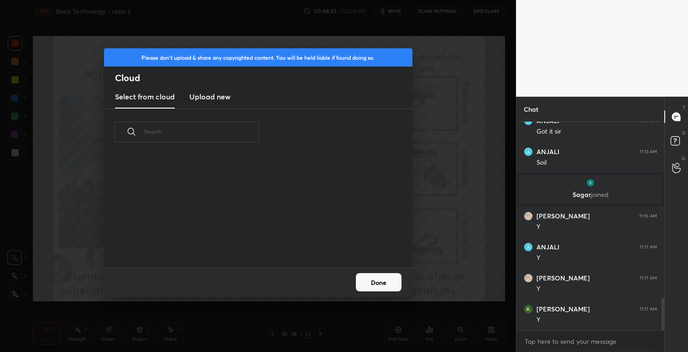
click at [217, 98] on h3 "Upload new" at bounding box center [209, 96] width 41 height 11
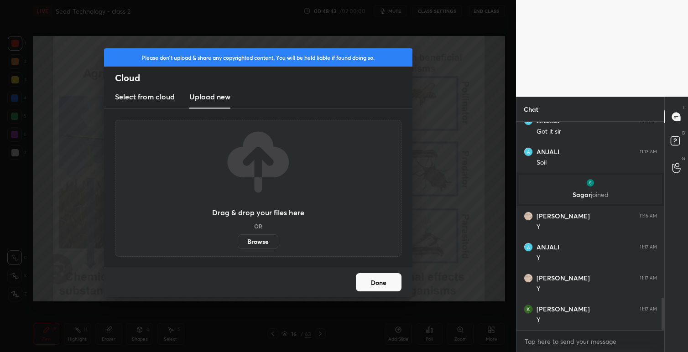
click at [260, 238] on label "Browse" at bounding box center [258, 242] width 41 height 15
click at [238, 238] on input "Browse" at bounding box center [238, 242] width 0 height 15
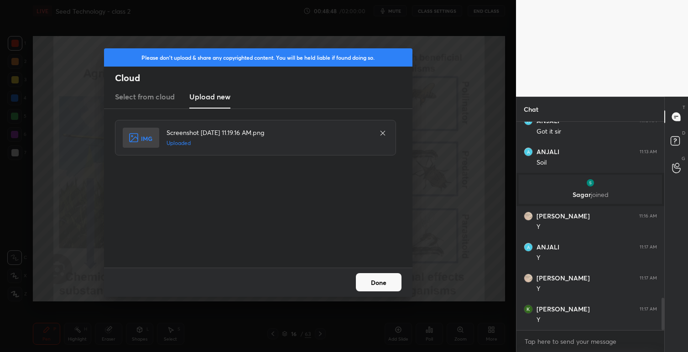
drag, startPoint x: 476, startPoint y: 257, endPoint x: 380, endPoint y: 283, distance: 98.9
click at [380, 283] on button "Done" at bounding box center [379, 282] width 46 height 18
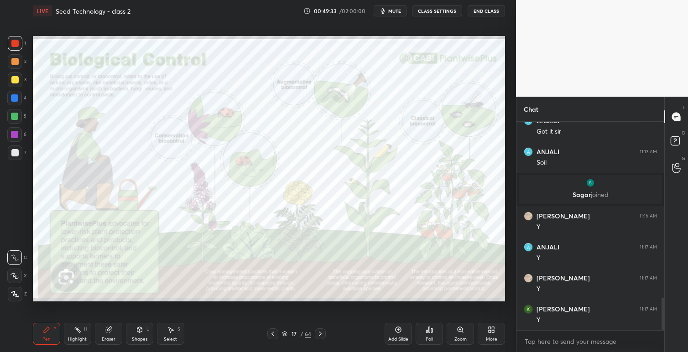
click at [492, 328] on icon at bounding box center [491, 329] width 7 height 7
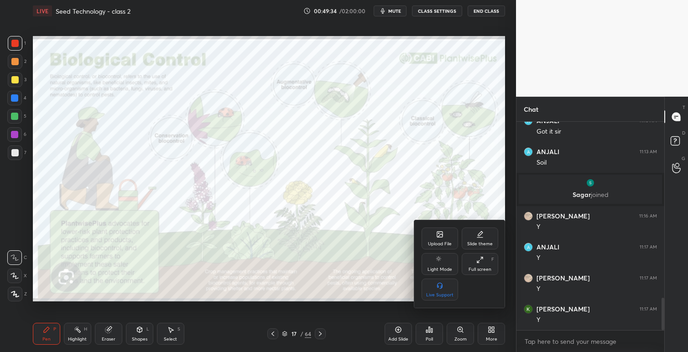
click at [445, 246] on div "Upload File" at bounding box center [440, 244] width 24 height 5
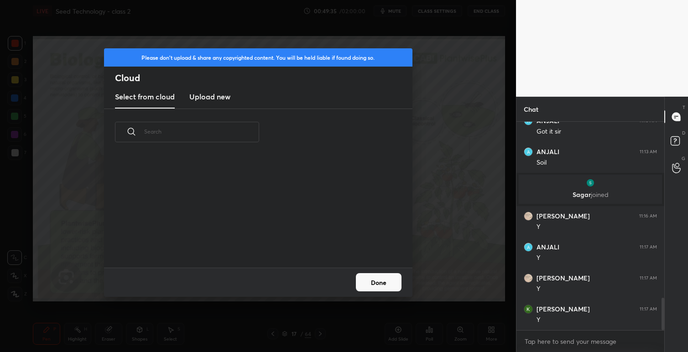
click at [203, 97] on h3 "Upload new" at bounding box center [209, 96] width 41 height 11
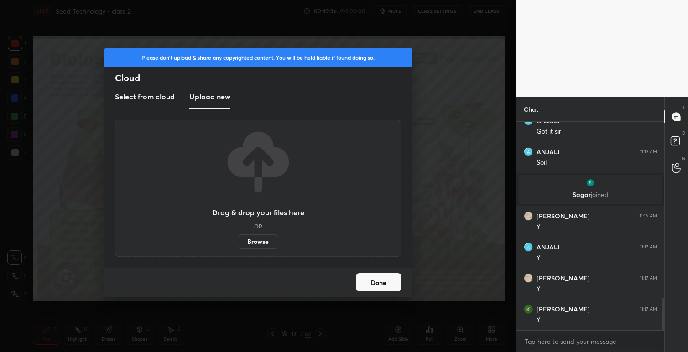
click at [263, 246] on label "Browse" at bounding box center [258, 242] width 41 height 15
click at [238, 246] on input "Browse" at bounding box center [238, 242] width 0 height 15
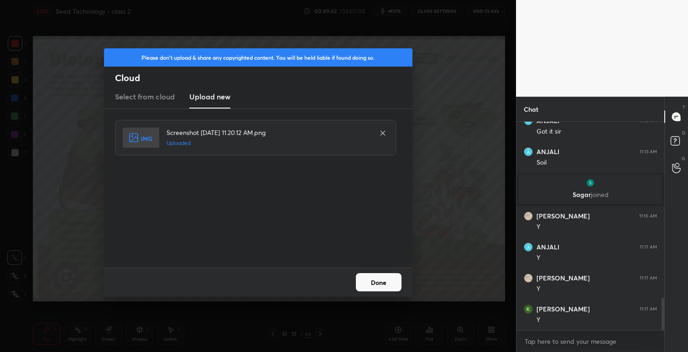
click at [390, 279] on button "Done" at bounding box center [379, 282] width 46 height 18
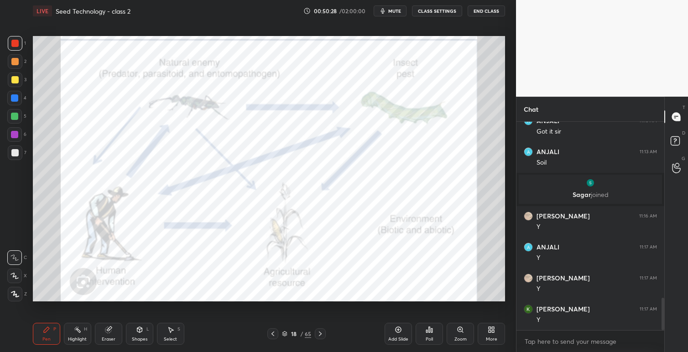
click at [488, 328] on icon at bounding box center [491, 329] width 7 height 7
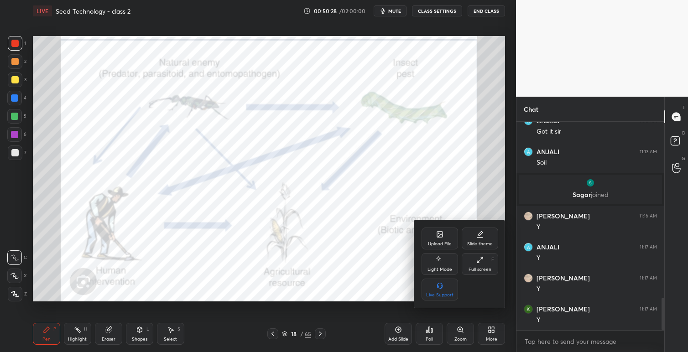
click at [442, 242] on div "Upload File" at bounding box center [440, 244] width 24 height 5
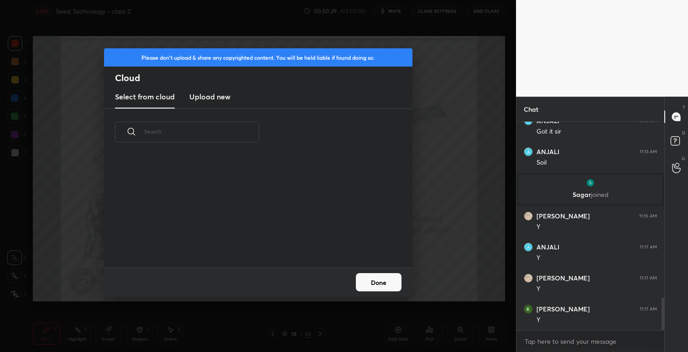
click at [224, 95] on h3 "Upload new" at bounding box center [209, 96] width 41 height 11
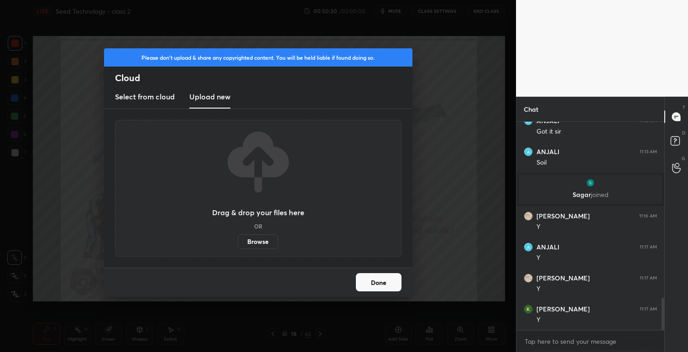
click at [267, 244] on label "Browse" at bounding box center [258, 242] width 41 height 15
click at [238, 244] on input "Browse" at bounding box center [238, 242] width 0 height 15
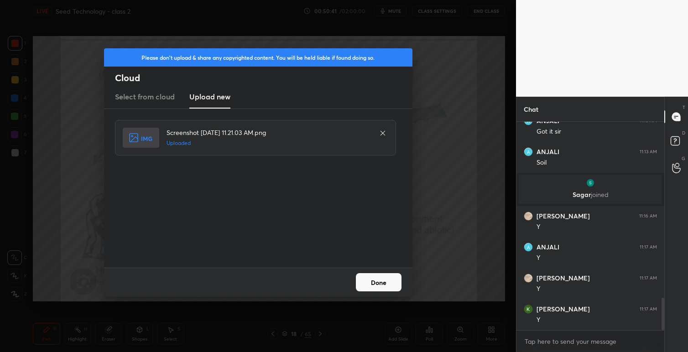
click at [373, 282] on button "Done" at bounding box center [379, 282] width 46 height 18
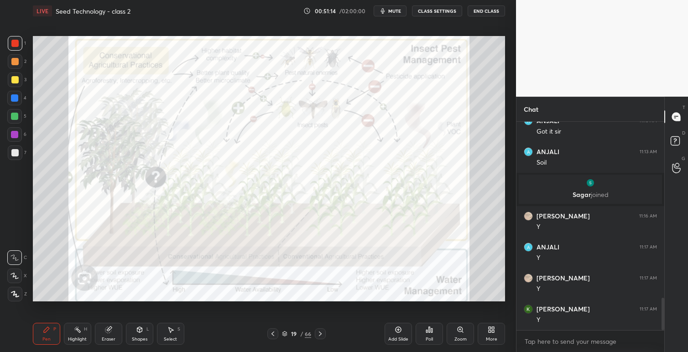
click at [492, 327] on icon at bounding box center [491, 329] width 7 height 7
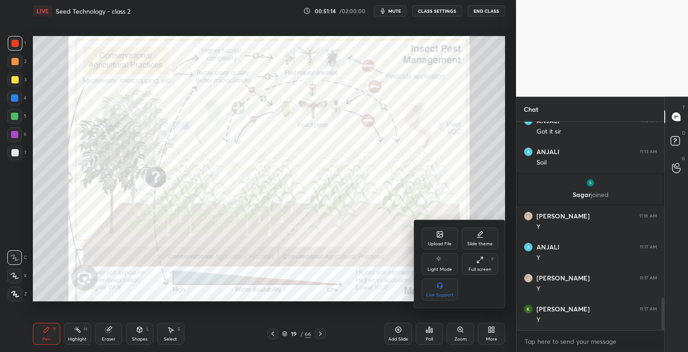
click at [444, 246] on div "Upload File" at bounding box center [440, 244] width 24 height 5
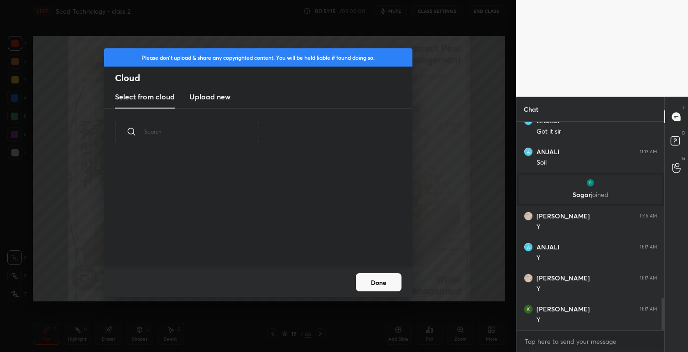
click at [213, 98] on h3 "Upload new" at bounding box center [209, 96] width 41 height 11
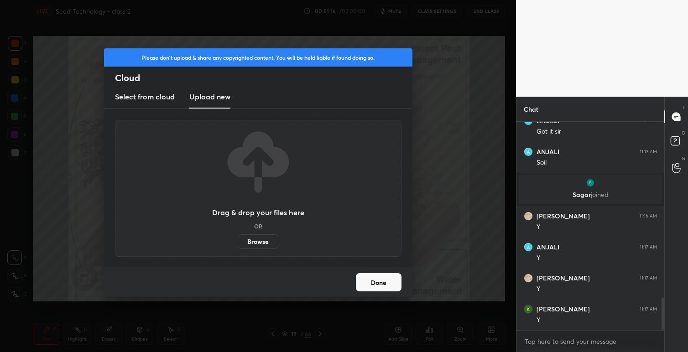
click at [262, 244] on label "Browse" at bounding box center [258, 242] width 41 height 15
click at [238, 244] on input "Browse" at bounding box center [238, 242] width 0 height 15
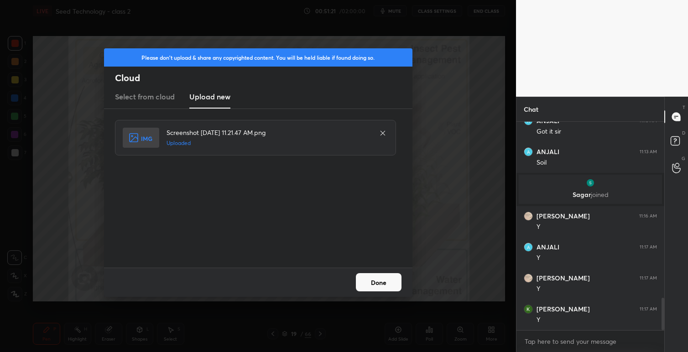
click at [382, 279] on button "Done" at bounding box center [379, 282] width 46 height 18
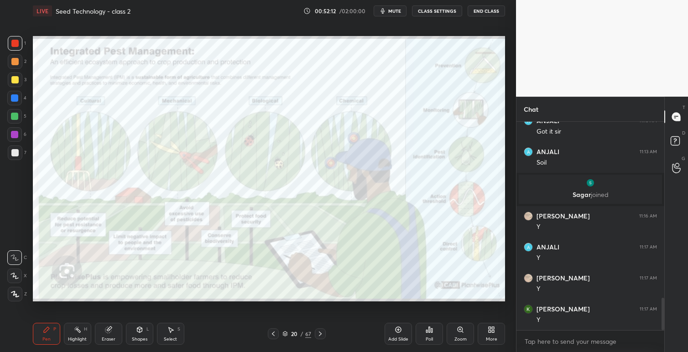
click at [492, 330] on icon at bounding box center [493, 331] width 2 height 2
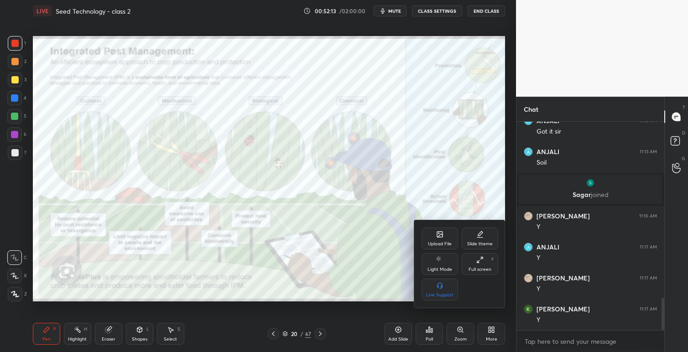
click at [434, 242] on div "Upload File" at bounding box center [440, 244] width 24 height 5
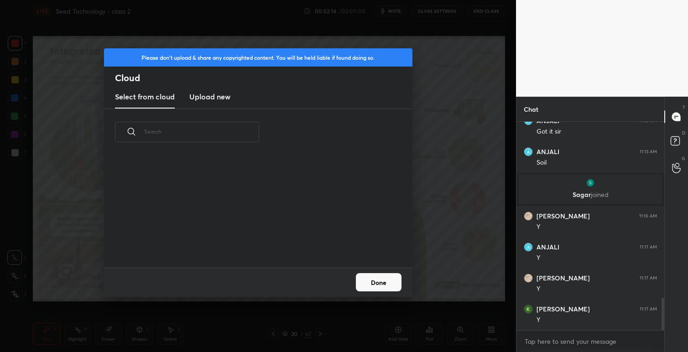
click at [214, 90] on new "Upload new" at bounding box center [209, 97] width 41 height 23
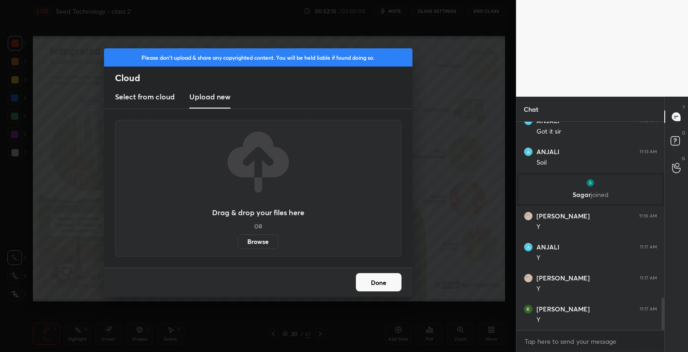
click at [261, 242] on label "Browse" at bounding box center [258, 242] width 41 height 15
click at [238, 242] on input "Browse" at bounding box center [238, 242] width 0 height 15
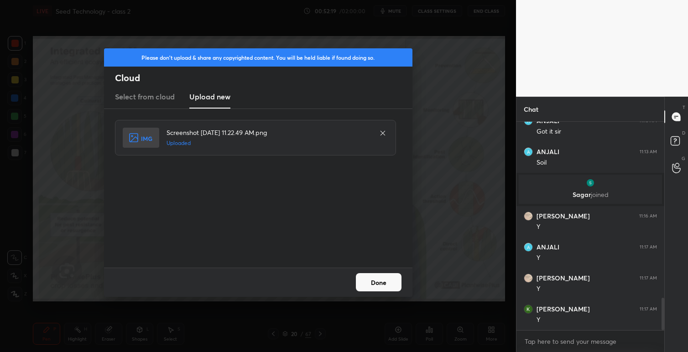
click at [384, 283] on button "Done" at bounding box center [379, 282] width 46 height 18
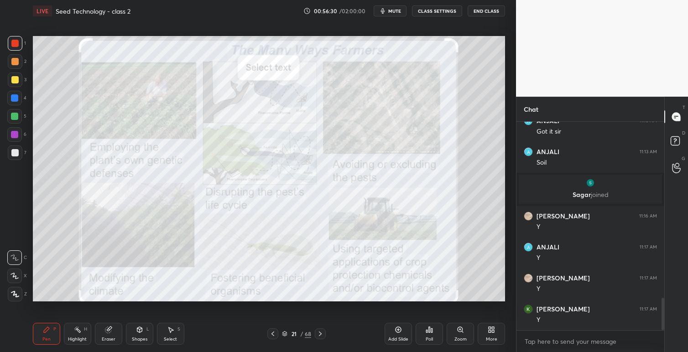
click at [275, 335] on icon at bounding box center [272, 333] width 7 height 7
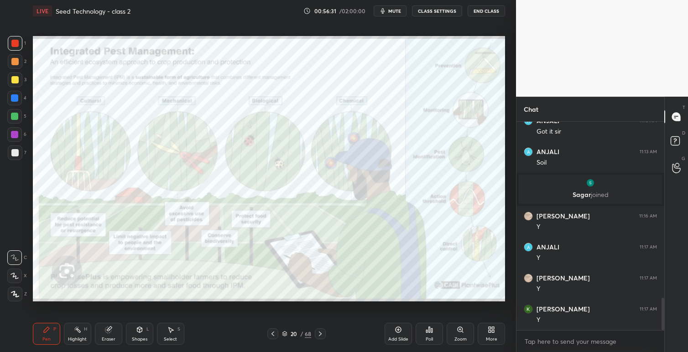
click at [276, 340] on div "Pen P Highlight H Eraser Shapes L Select S 20 / 68 Add Slide Poll Zoom More" at bounding box center [269, 334] width 472 height 37
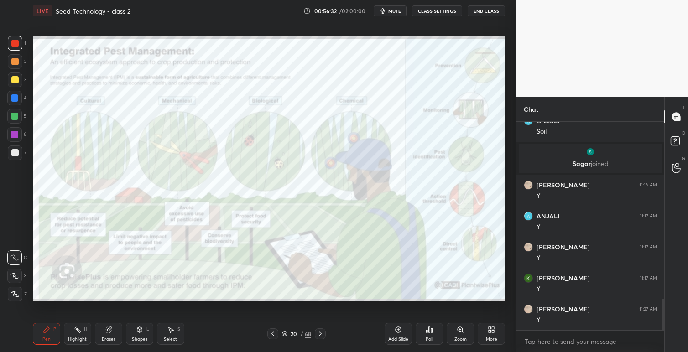
click at [273, 335] on icon at bounding box center [273, 334] width 3 height 5
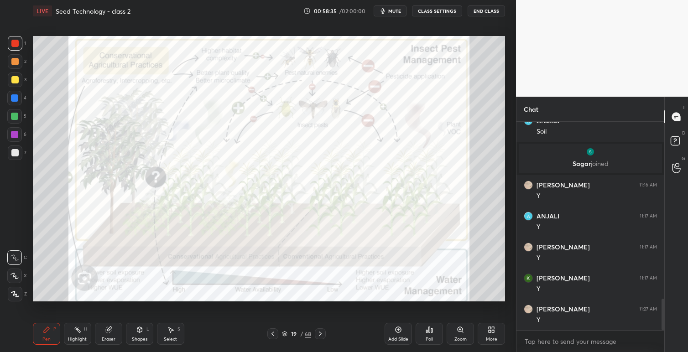
scroll to position [1203, 0]
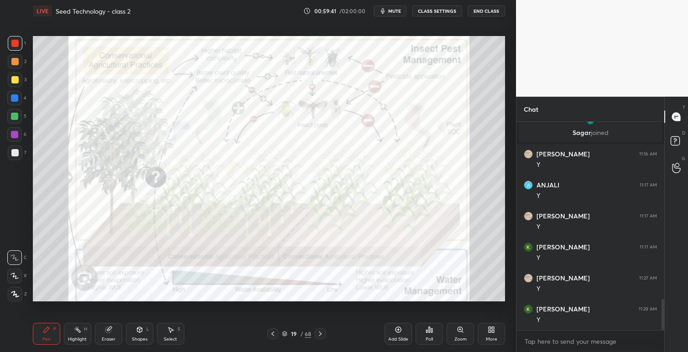
click at [273, 334] on icon at bounding box center [272, 333] width 7 height 7
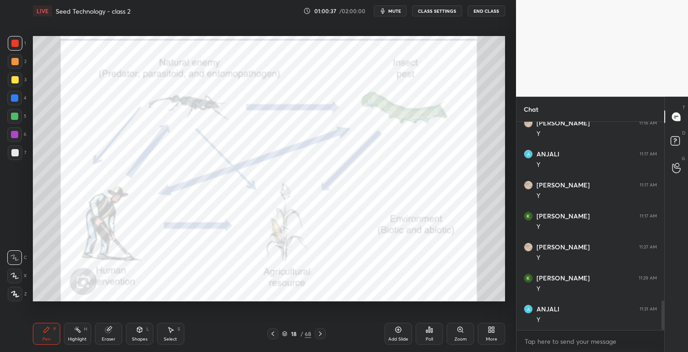
scroll to position [1265, 0]
click at [272, 335] on icon at bounding box center [272, 333] width 7 height 7
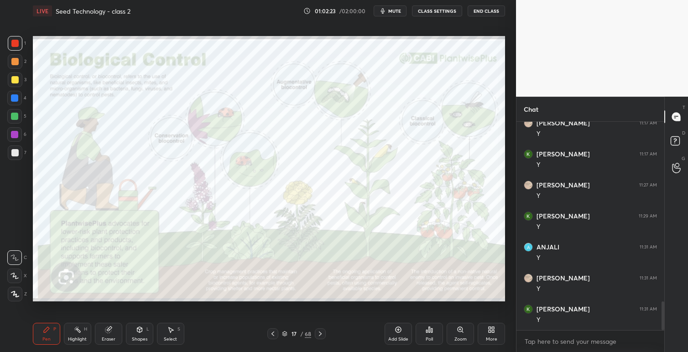
scroll to position [1327, 0]
click at [274, 334] on icon at bounding box center [272, 333] width 7 height 7
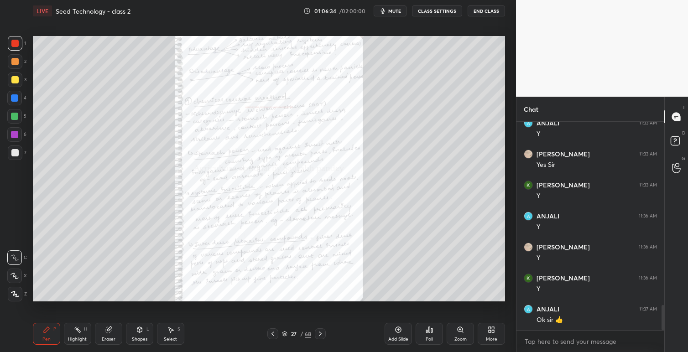
scroll to position [1544, 0]
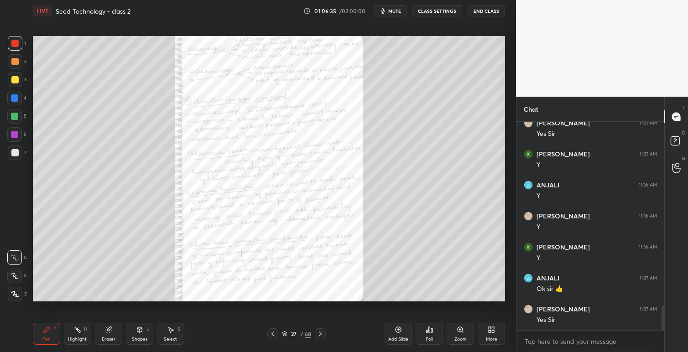
click at [487, 10] on button "End Class" at bounding box center [486, 10] width 37 height 11
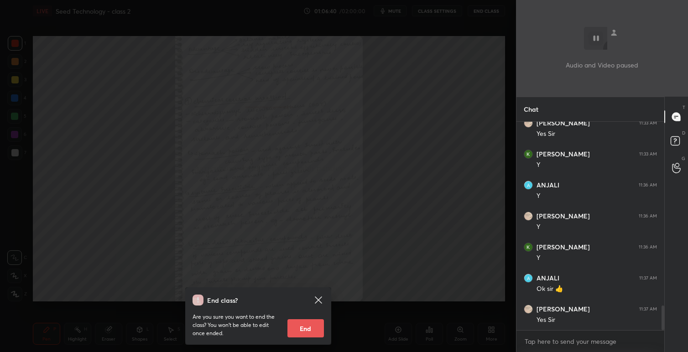
scroll to position [1553, 0]
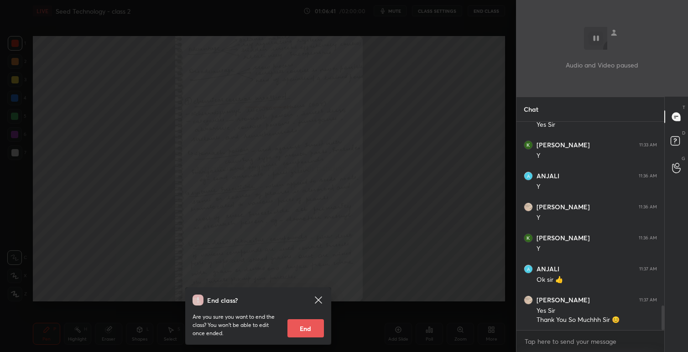
click at [309, 328] on button "End" at bounding box center [306, 328] width 37 height 18
type textarea "x"
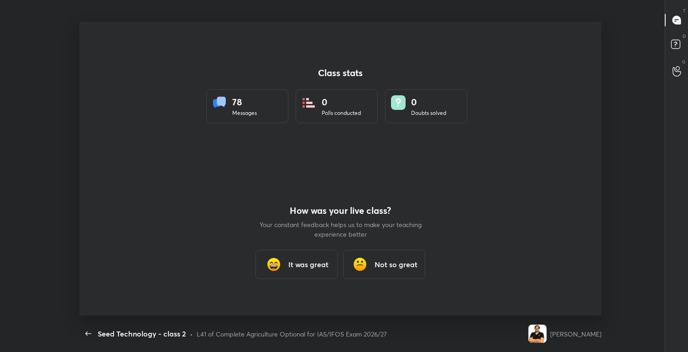
scroll to position [45343, 44956]
click at [307, 261] on h3 "It was great" at bounding box center [308, 264] width 40 height 11
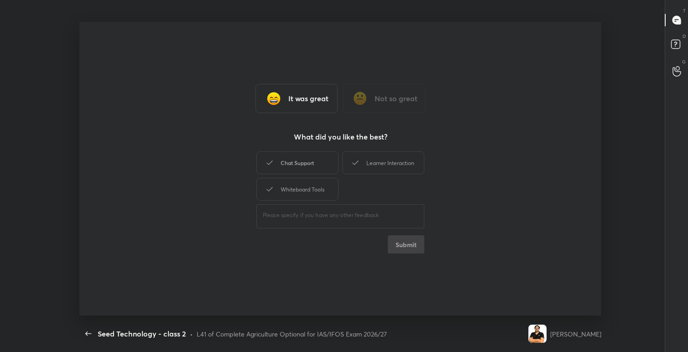
click at [314, 161] on div "Chat Support" at bounding box center [297, 163] width 82 height 23
click at [364, 162] on div "Learner Interaction" at bounding box center [383, 163] width 82 height 23
click at [316, 183] on div "Whiteboard Tools" at bounding box center [297, 189] width 82 height 23
click at [413, 245] on button "Submit" at bounding box center [406, 244] width 37 height 18
